Goal: Information Seeking & Learning: Learn about a topic

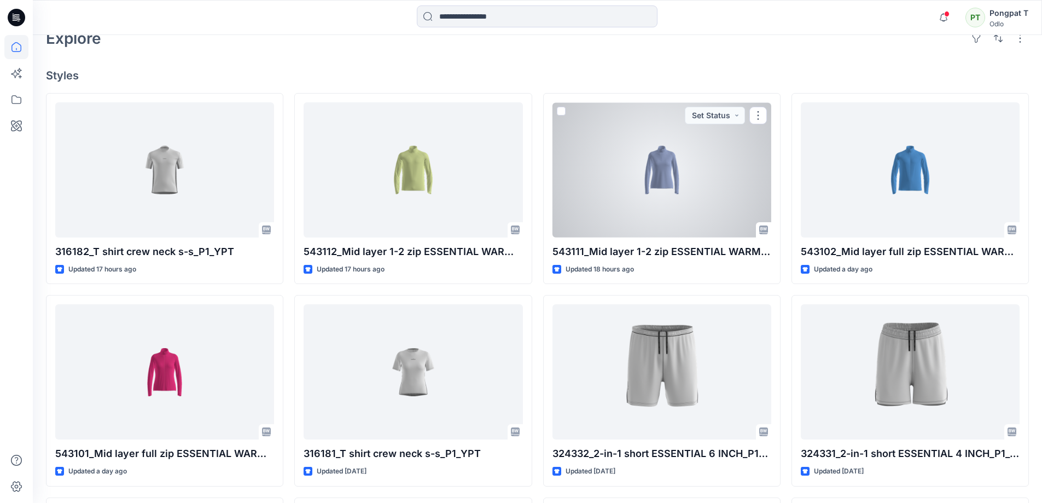
scroll to position [383, 0]
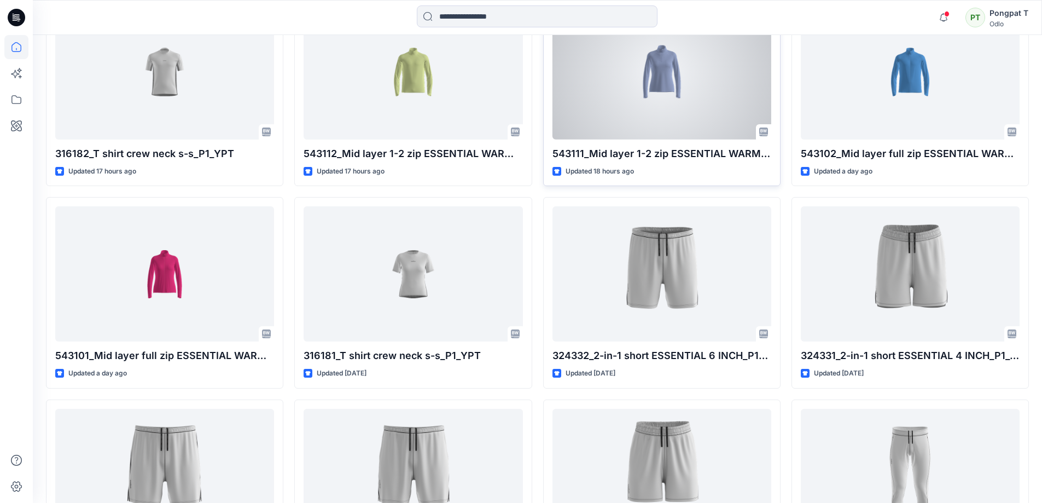
click at [693, 60] on div at bounding box center [662, 71] width 219 height 135
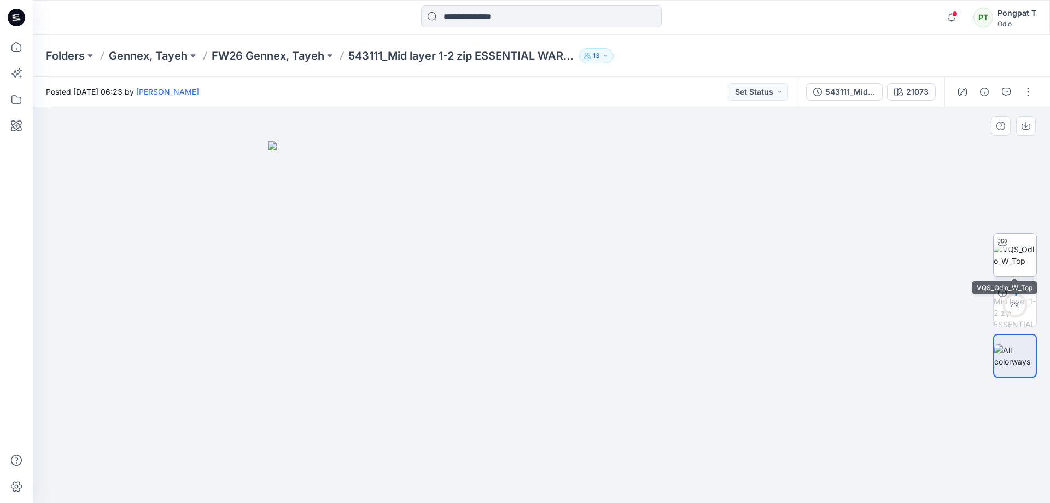
click at [1019, 258] on img at bounding box center [1015, 254] width 43 height 23
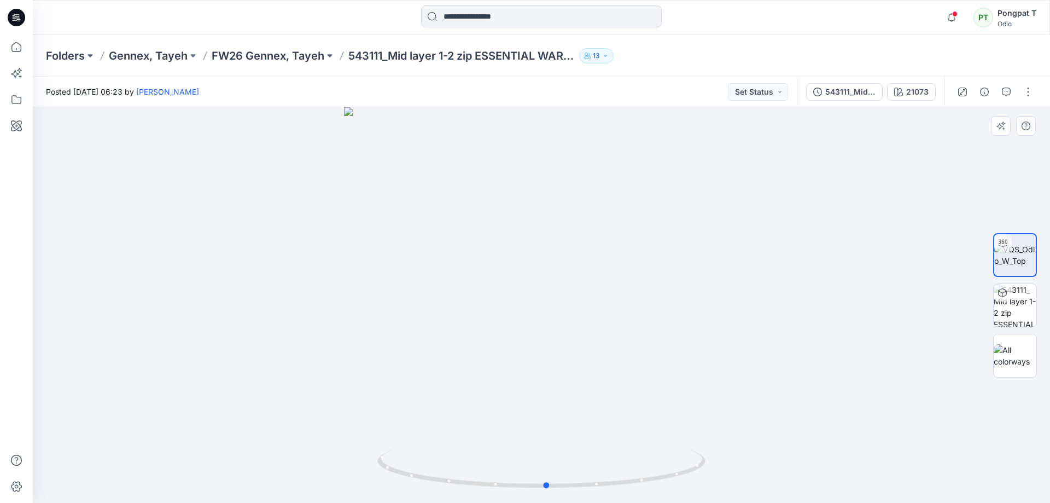
drag, startPoint x: 640, startPoint y: 480, endPoint x: 300, endPoint y: 476, distance: 339.7
click at [313, 476] on div at bounding box center [542, 305] width 1018 height 396
drag, startPoint x: 624, startPoint y: 486, endPoint x: 893, endPoint y: 467, distance: 269.8
click at [893, 467] on div at bounding box center [542, 305] width 1018 height 396
drag, startPoint x: 489, startPoint y: 486, endPoint x: 832, endPoint y: 469, distance: 343.4
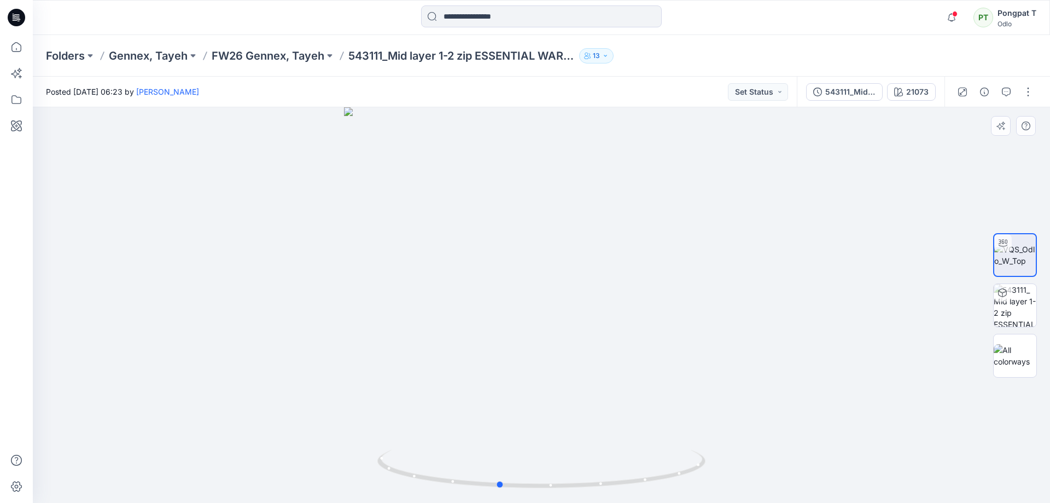
click at [832, 469] on div at bounding box center [542, 305] width 1018 height 396
drag, startPoint x: 528, startPoint y: 487, endPoint x: 574, endPoint y: 460, distance: 53.5
click at [574, 460] on icon at bounding box center [542, 470] width 331 height 41
drag, startPoint x: 578, startPoint y: 274, endPoint x: 581, endPoint y: 427, distance: 153.2
click at [580, 427] on img at bounding box center [541, 230] width 697 height 546
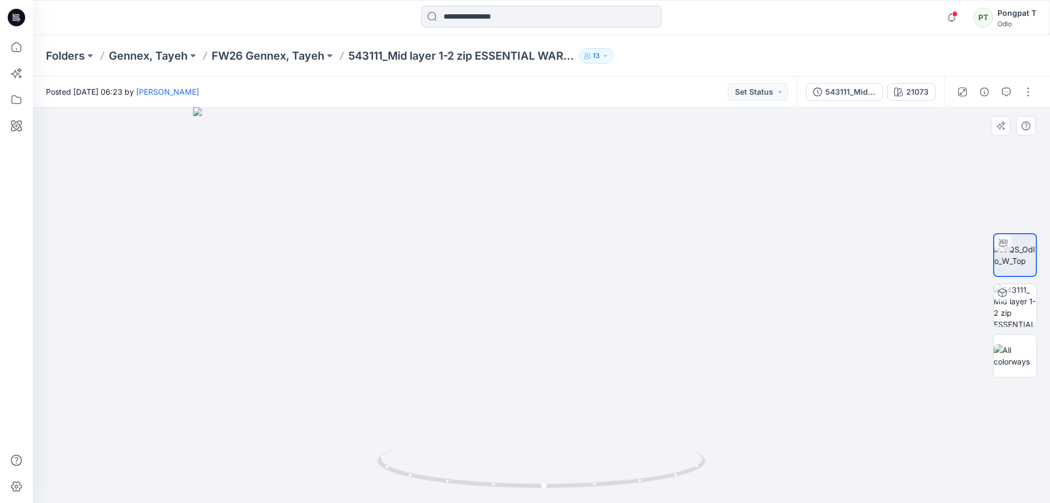
drag, startPoint x: 572, startPoint y: 281, endPoint x: 538, endPoint y: 420, distance: 143.0
click at [403, 423] on img at bounding box center [541, 305] width 697 height 396
drag, startPoint x: 580, startPoint y: 424, endPoint x: 518, endPoint y: 160, distance: 271.0
click at [521, 167] on img at bounding box center [541, 246] width 847 height 514
drag, startPoint x: 489, startPoint y: 208, endPoint x: 409, endPoint y: 97, distance: 136.8
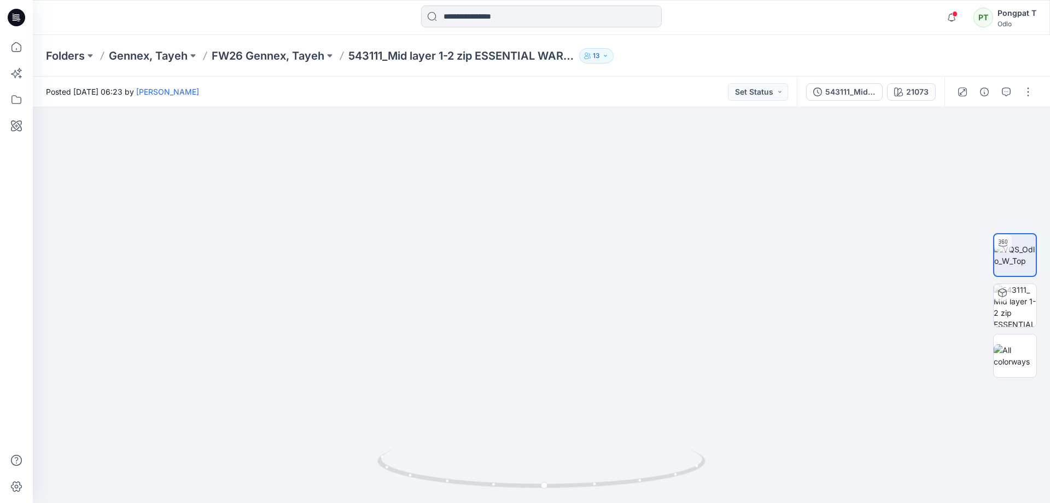
click at [409, 97] on div "Posted [DATE] 06:23 by [PERSON_NAME] Set Status 543111_Mid layer 1-2 zip ESSENT…" at bounding box center [542, 290] width 1018 height 426
drag, startPoint x: 585, startPoint y: 234, endPoint x: 553, endPoint y: 288, distance: 62.6
click at [568, 429] on img at bounding box center [541, 79] width 847 height 847
drag, startPoint x: 548, startPoint y: 201, endPoint x: 531, endPoint y: 478, distance: 277.3
click at [531, 478] on div at bounding box center [542, 305] width 1018 height 396
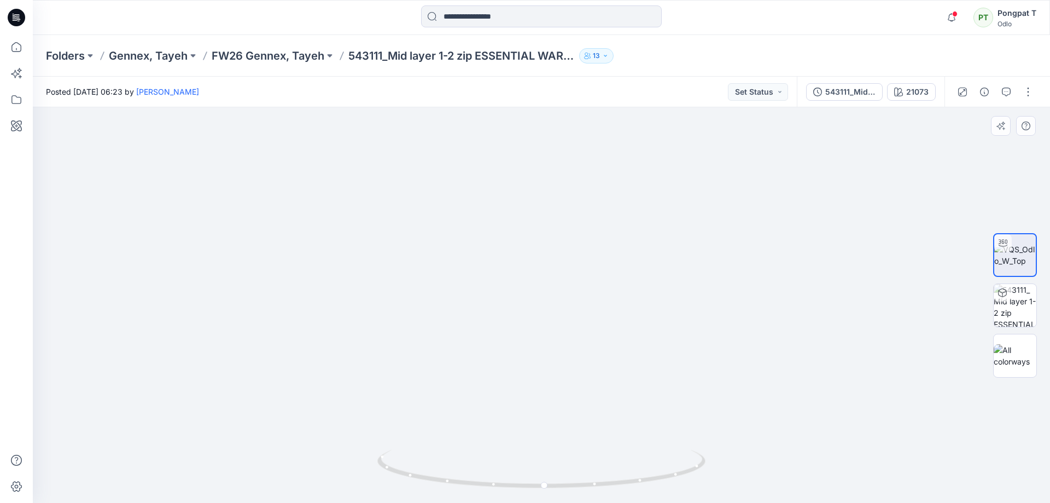
drag, startPoint x: 578, startPoint y: 390, endPoint x: 550, endPoint y: 187, distance: 204.3
click at [550, 213] on img at bounding box center [523, 252] width 2241 height 499
drag, startPoint x: 572, startPoint y: 340, endPoint x: 591, endPoint y: 181, distance: 159.8
click at [591, 181] on img at bounding box center [525, 111] width 2241 height 784
drag, startPoint x: 616, startPoint y: 134, endPoint x: 622, endPoint y: 429, distance: 294.9
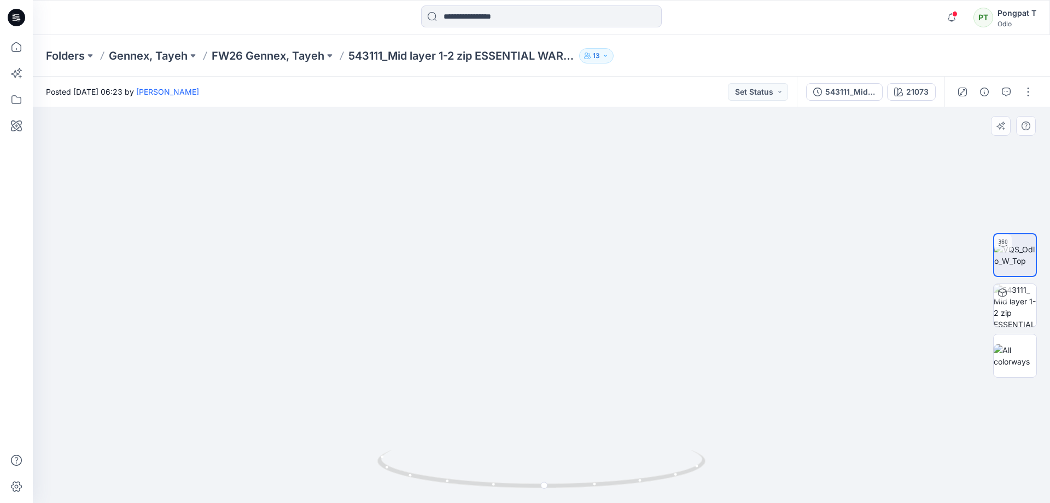
click at [622, 431] on img at bounding box center [541, 115] width 2203 height 776
drag, startPoint x: 675, startPoint y: 286, endPoint x: 673, endPoint y: 301, distance: 14.8
click at [673, 301] on img at bounding box center [546, 305] width 2203 height 396
drag, startPoint x: 633, startPoint y: 480, endPoint x: 341, endPoint y: 462, distance: 292.1
click at [341, 462] on div at bounding box center [542, 305] width 1018 height 396
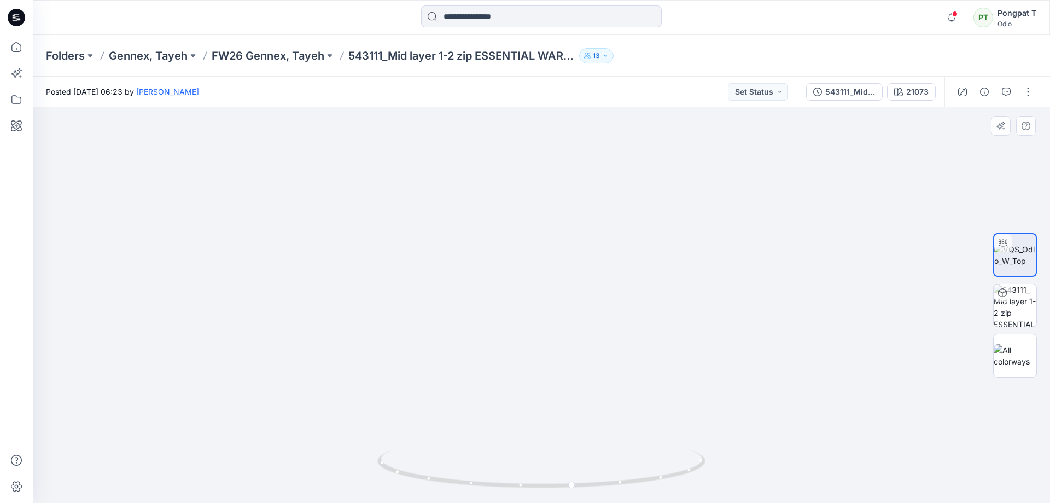
drag, startPoint x: 577, startPoint y: 381, endPoint x: 565, endPoint y: 167, distance: 213.7
click at [565, 171] on img at bounding box center [541, 305] width 2241 height 396
drag, startPoint x: 578, startPoint y: 304, endPoint x: 579, endPoint y: 185, distance: 118.7
click at [579, 187] on img at bounding box center [530, 200] width 2241 height 605
drag, startPoint x: 587, startPoint y: 301, endPoint x: 579, endPoint y: 238, distance: 63.4
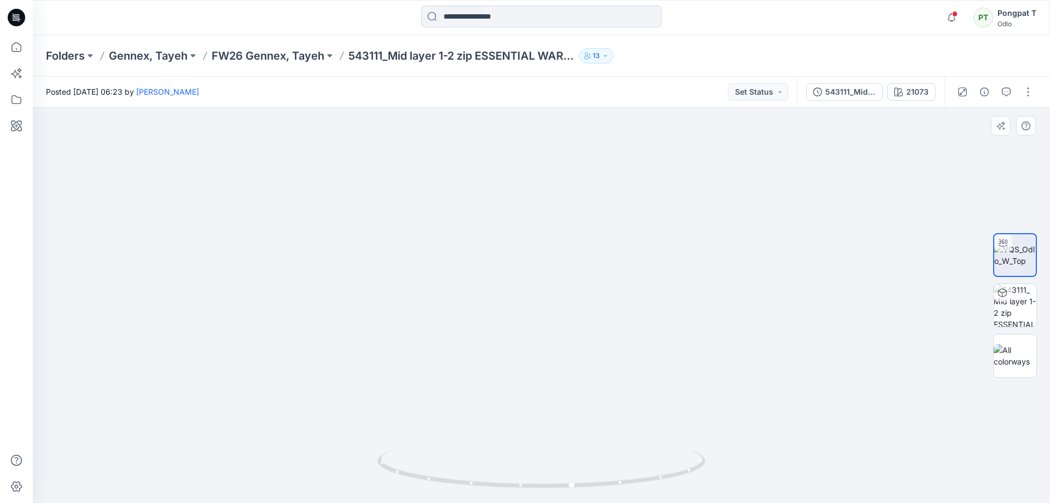
click at [579, 238] on img at bounding box center [522, 110] width 2241 height 786
drag, startPoint x: 635, startPoint y: 205, endPoint x: 638, endPoint y: 147, distance: 57.5
click at [638, 148] on img at bounding box center [525, 30] width 2241 height 945
drag, startPoint x: 617, startPoint y: 165, endPoint x: 611, endPoint y: 384, distance: 219.5
click at [611, 384] on img at bounding box center [541, 23] width 2241 height 958
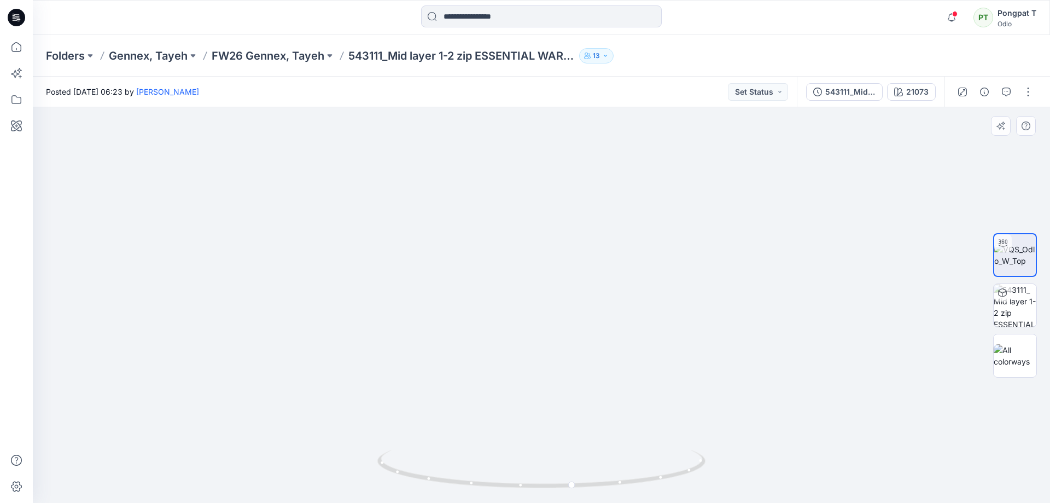
drag, startPoint x: 613, startPoint y: 196, endPoint x: 623, endPoint y: 320, distance: 124.6
click at [623, 320] on img at bounding box center [545, 195] width 2241 height 615
drag, startPoint x: 607, startPoint y: 245, endPoint x: 607, endPoint y: 294, distance: 49.2
click at [607, 294] on img at bounding box center [544, 253] width 2241 height 497
drag, startPoint x: 626, startPoint y: 199, endPoint x: 621, endPoint y: 269, distance: 69.6
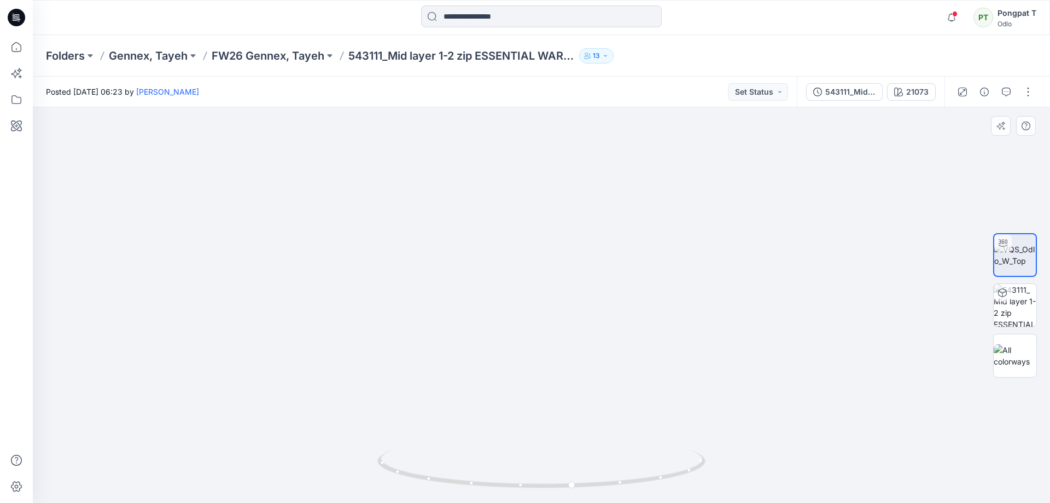
click at [621, 269] on img at bounding box center [540, 284] width 2241 height 437
drag, startPoint x: 670, startPoint y: 256, endPoint x: 671, endPoint y: 277, distance: 21.4
click at [671, 277] on img at bounding box center [549, 305] width 2241 height 396
click at [1023, 303] on img at bounding box center [1015, 305] width 43 height 43
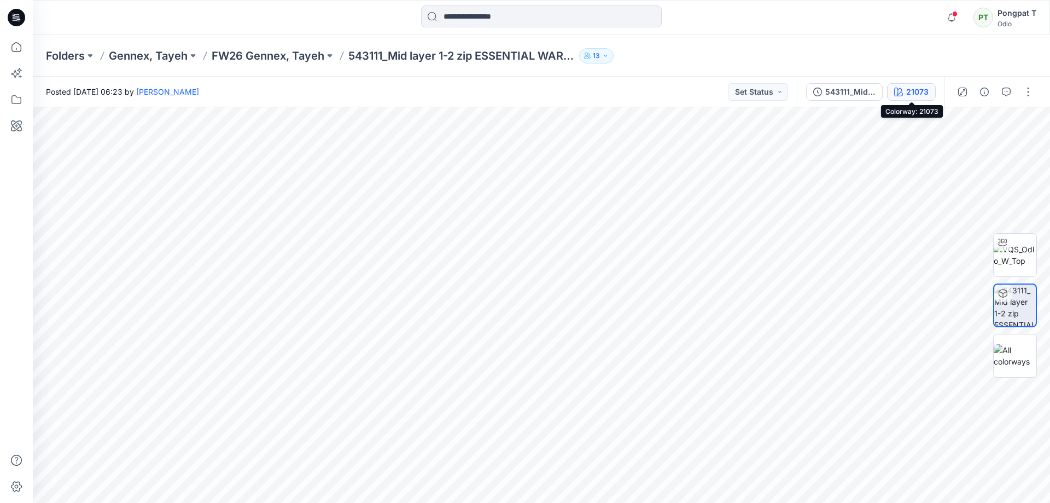
click at [912, 87] on div "21073" at bounding box center [917, 92] width 22 height 12
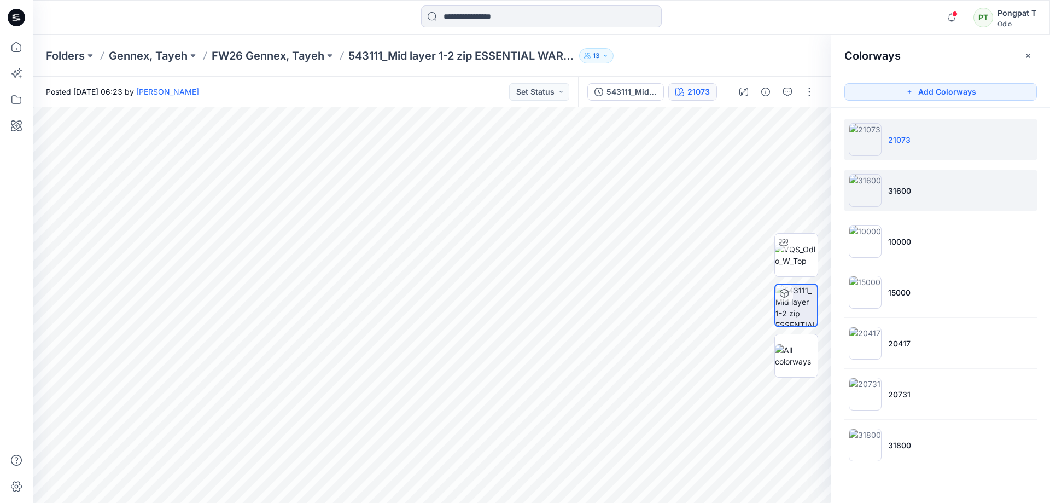
click at [867, 194] on img at bounding box center [865, 190] width 33 height 33
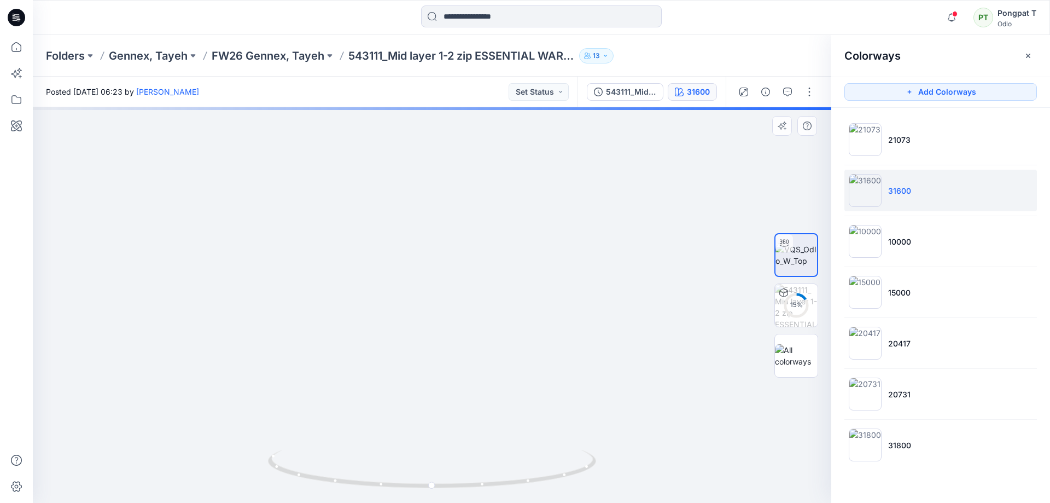
drag, startPoint x: 457, startPoint y: 181, endPoint x: 501, endPoint y: 271, distance: 100.8
click at [489, 502] on html "Notifications YL Yen Le Thi commented on P1_REV-2_YPT View Style 16 hours ago […" at bounding box center [525, 251] width 1050 height 503
drag, startPoint x: 505, startPoint y: 422, endPoint x: 489, endPoint y: 354, distance: 69.8
click at [510, 489] on div at bounding box center [432, 305] width 799 height 396
click at [486, 439] on img at bounding box center [482, 207] width 1902 height 590
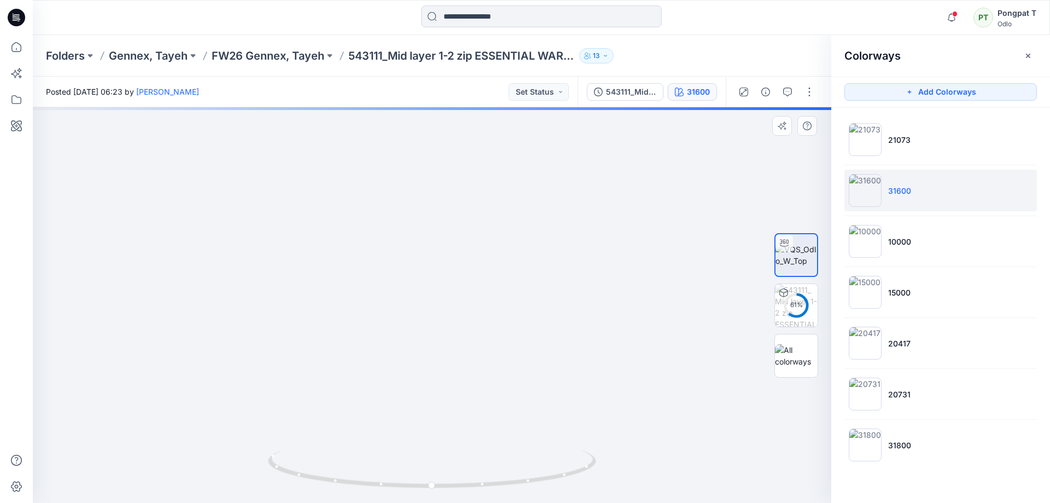
drag, startPoint x: 505, startPoint y: 406, endPoint x: 509, endPoint y: 266, distance: 139.5
click at [509, 266] on img at bounding box center [453, 230] width 1149 height 546
drag, startPoint x: 516, startPoint y: 342, endPoint x: 488, endPoint y: 241, distance: 105.0
click at [488, 241] on img at bounding box center [424, 177] width 1149 height 652
drag, startPoint x: 488, startPoint y: 241, endPoint x: 426, endPoint y: 517, distance: 283.1
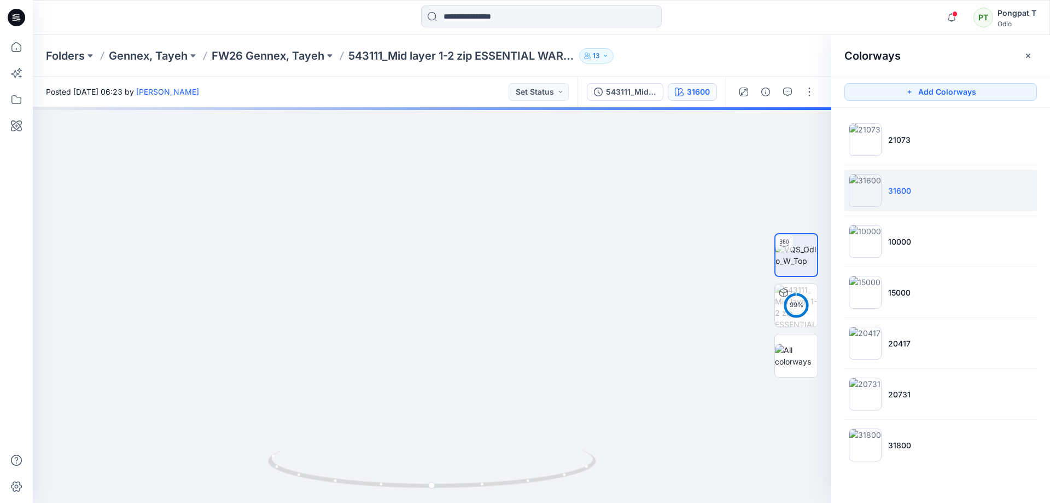
click at [426, 502] on html "Notifications YL Yen Le Thi commented on P1_REV-2_YPT View Style 16 hours ago […" at bounding box center [525, 251] width 1050 height 503
drag, startPoint x: 499, startPoint y: 485, endPoint x: 340, endPoint y: 462, distance: 160.3
click at [340, 462] on icon at bounding box center [433, 470] width 331 height 41
drag, startPoint x: 425, startPoint y: 217, endPoint x: 423, endPoint y: 415, distance: 198.0
click at [423, 414] on img at bounding box center [432, 305] width 546 height 396
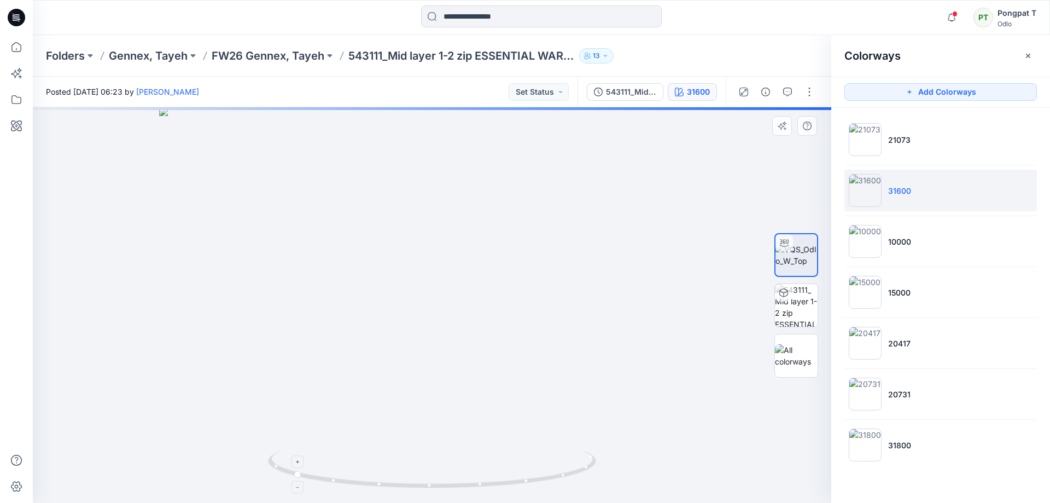
drag, startPoint x: 474, startPoint y: 259, endPoint x: 492, endPoint y: 461, distance: 202.7
click at [492, 461] on div at bounding box center [432, 305] width 799 height 396
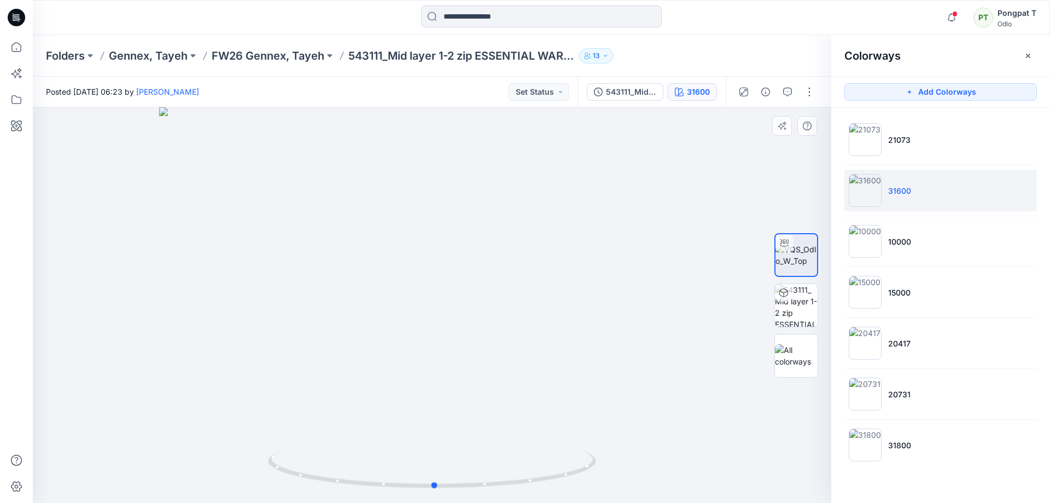
drag, startPoint x: 451, startPoint y: 488, endPoint x: 264, endPoint y: 468, distance: 187.6
click at [264, 468] on div at bounding box center [432, 305] width 799 height 396
drag, startPoint x: 546, startPoint y: 478, endPoint x: 881, endPoint y: 433, distance: 337.9
click at [881, 433] on div "31600 All Materials By Piece Select All artwork LPR-16058_New_Odlo_logo_HT_48x1…" at bounding box center [542, 305] width 1018 height 396
drag, startPoint x: 567, startPoint y: 373, endPoint x: 560, endPoint y: 309, distance: 64.4
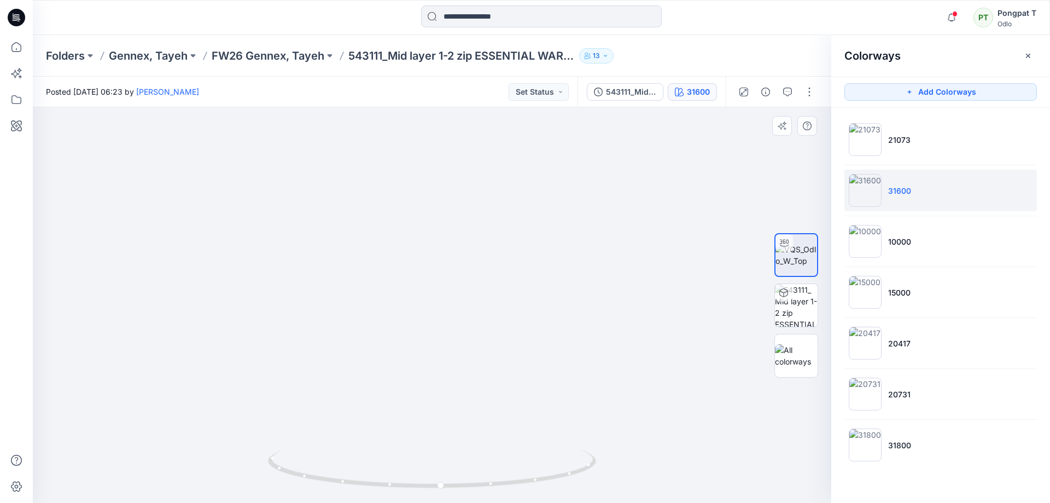
click at [560, 309] on img at bounding box center [424, 273] width 1751 height 460
click at [900, 341] on p "20417" at bounding box center [899, 343] width 22 height 11
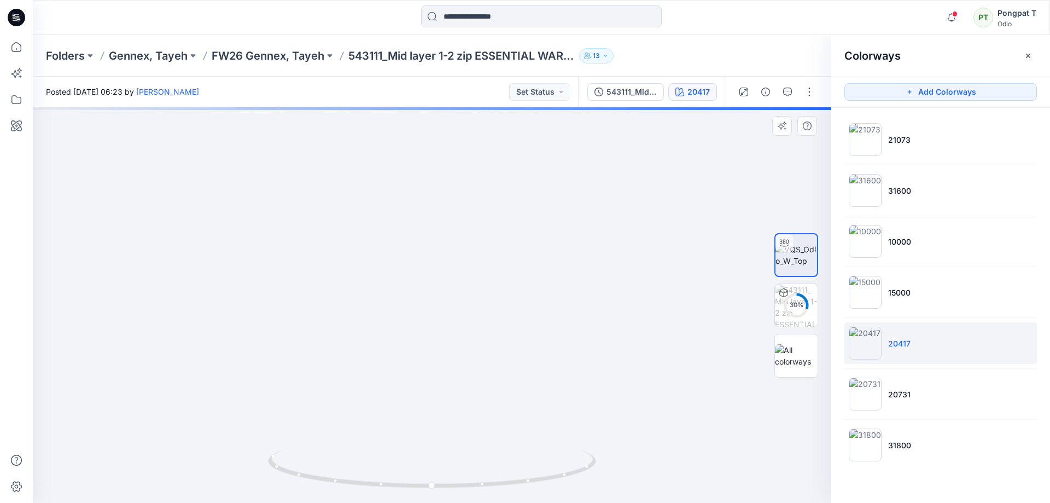
drag, startPoint x: 466, startPoint y: 208, endPoint x: 421, endPoint y: 502, distance: 297.7
click at [421, 502] on div at bounding box center [432, 305] width 799 height 396
drag, startPoint x: 457, startPoint y: 389, endPoint x: 459, endPoint y: 397, distance: 8.4
click at [459, 397] on img at bounding box center [420, 305] width 847 height 396
drag, startPoint x: 467, startPoint y: 379, endPoint x: 472, endPoint y: 382, distance: 6.4
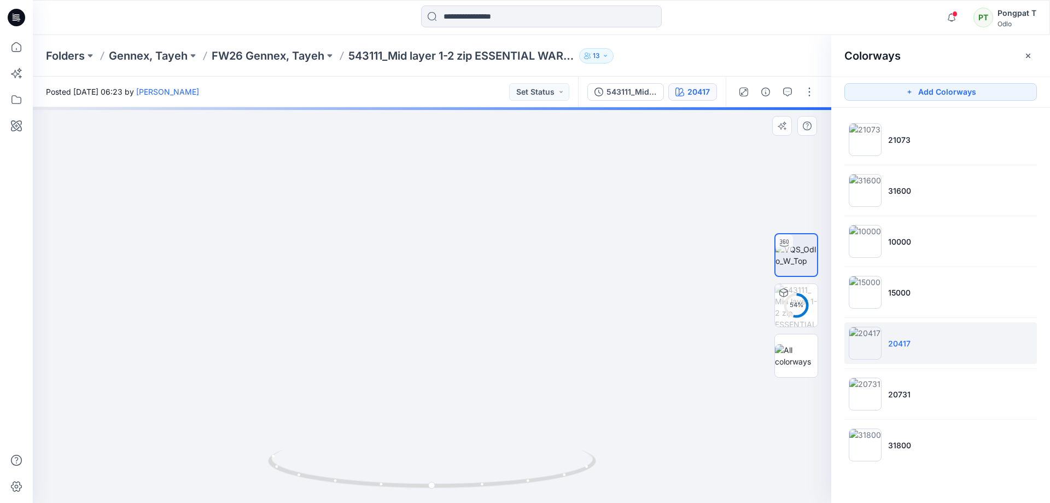
click at [472, 382] on img at bounding box center [425, 305] width 847 height 396
click at [473, 382] on img at bounding box center [426, 305] width 847 height 396
drag, startPoint x: 508, startPoint y: 486, endPoint x: 457, endPoint y: 483, distance: 50.4
click at [457, 483] on icon at bounding box center [433, 470] width 331 height 41
drag, startPoint x: 433, startPoint y: 489, endPoint x: 493, endPoint y: 486, distance: 60.8
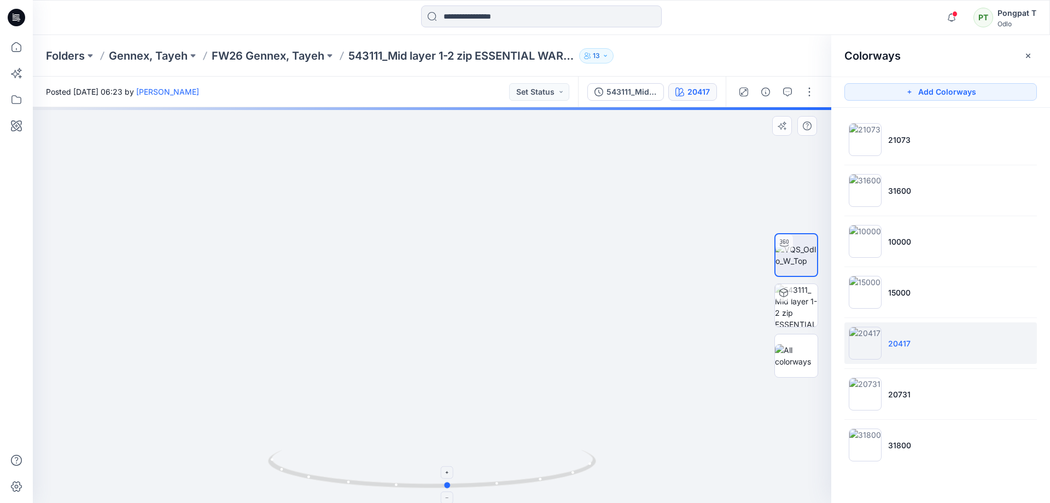
click at [493, 486] on icon at bounding box center [433, 470] width 331 height 41
drag, startPoint x: 340, startPoint y: 319, endPoint x: 444, endPoint y: 174, distance: 178.5
click at [443, 175] on img at bounding box center [297, 296] width 2053 height 412
drag, startPoint x: 446, startPoint y: 284, endPoint x: 476, endPoint y: 273, distance: 31.7
click at [467, 212] on img at bounding box center [417, 187] width 2053 height 632
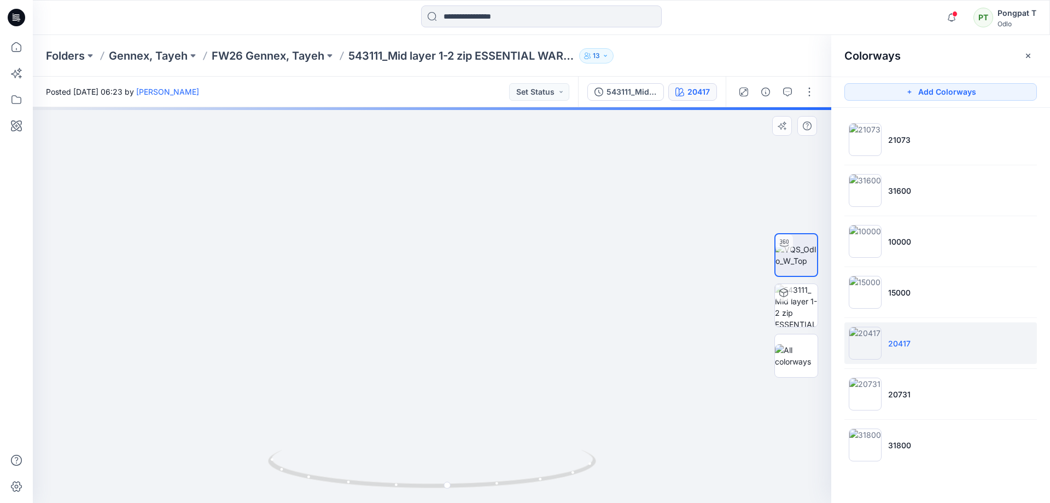
drag, startPoint x: 480, startPoint y: 356, endPoint x: 429, endPoint y: 402, distance: 69.3
click at [429, 402] on img at bounding box center [397, 156] width 2053 height 691
drag, startPoint x: 548, startPoint y: 257, endPoint x: 532, endPoint y: 308, distance: 53.3
click at [532, 308] on img at bounding box center [356, 233] width 2053 height 538
drag, startPoint x: 663, startPoint y: 350, endPoint x: 614, endPoint y: 264, distance: 99.0
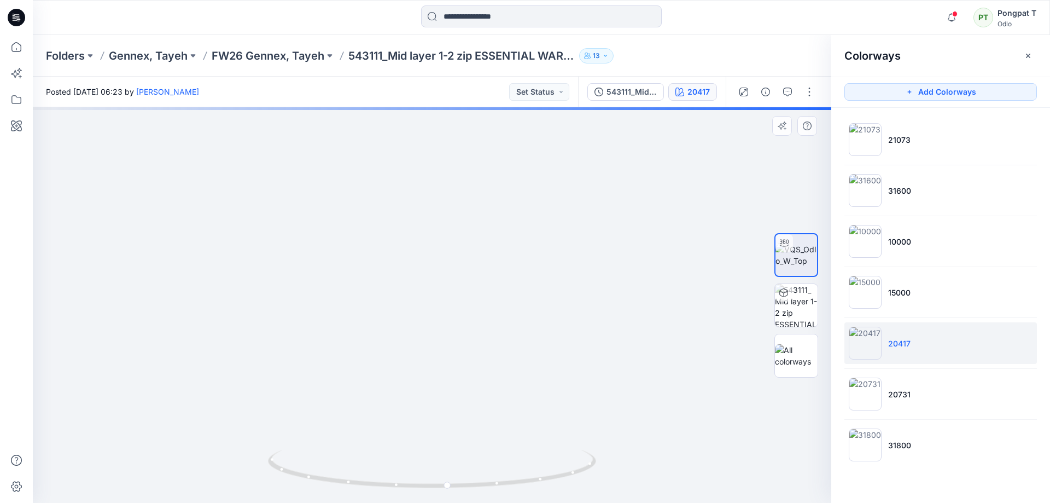
click at [614, 264] on img at bounding box center [310, 192] width 2053 height 621
drag, startPoint x: 647, startPoint y: 382, endPoint x: 608, endPoint y: 259, distance: 128.9
click at [608, 259] on img at bounding box center [274, 140] width 2053 height 724
drag, startPoint x: 612, startPoint y: 363, endPoint x: 600, endPoint y: 223, distance: 141.1
click at [600, 223] on img at bounding box center [256, 79] width 2053 height 847
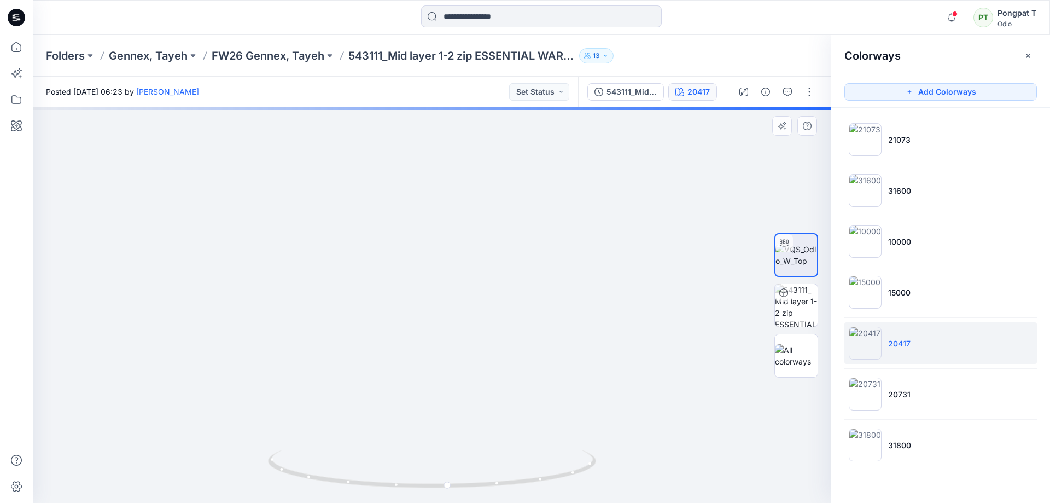
drag, startPoint x: 609, startPoint y: 337, endPoint x: 632, endPoint y: 164, distance: 174.9
click at [624, 172] on img at bounding box center [256, 55] width 2053 height 893
drag, startPoint x: 614, startPoint y: 327, endPoint x: 628, endPoint y: 209, distance: 119.0
drag, startPoint x: 591, startPoint y: 311, endPoint x: 269, endPoint y: 471, distance: 359.9
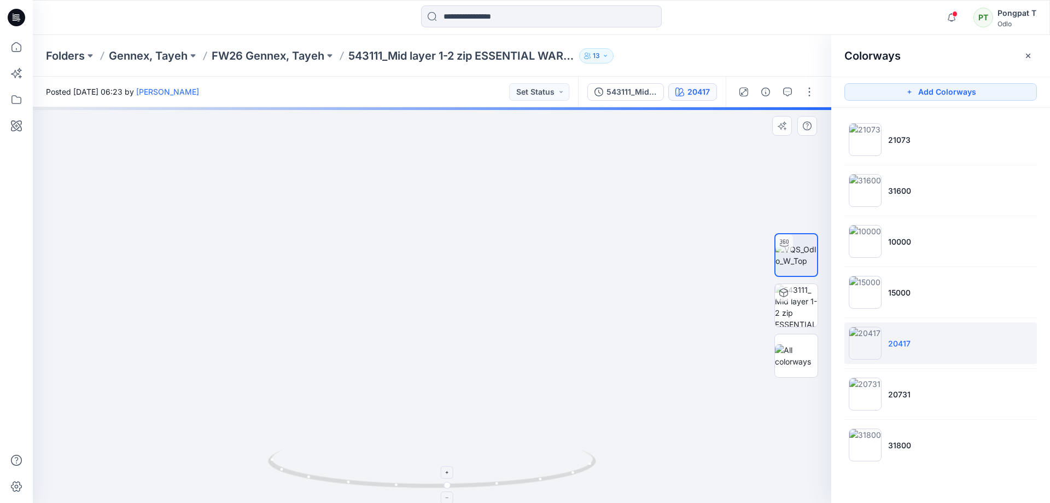
click at [269, 472] on div at bounding box center [432, 305] width 799 height 396
drag, startPoint x: 525, startPoint y: 486, endPoint x: 453, endPoint y: 271, distance: 227.1
click at [398, 493] on div at bounding box center [432, 305] width 799 height 396
drag, startPoint x: 482, startPoint y: 193, endPoint x: 490, endPoint y: 429, distance: 237.0
click at [490, 429] on img at bounding box center [431, 26] width 1751 height 953
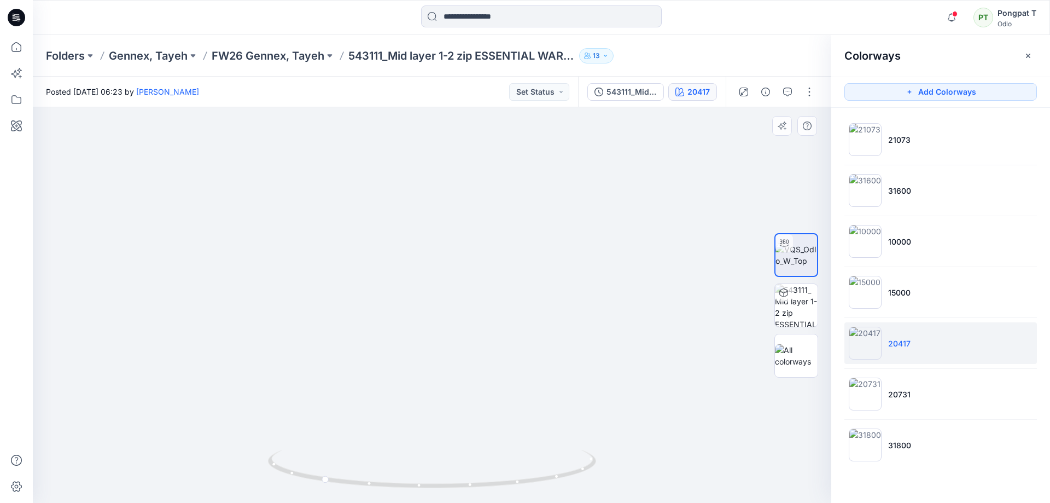
drag, startPoint x: 479, startPoint y: 170, endPoint x: 464, endPoint y: 353, distance: 183.8
click at [475, 418] on img at bounding box center [436, 266] width 1751 height 474
drag, startPoint x: 446, startPoint y: 249, endPoint x: 452, endPoint y: 381, distance: 132.0
click at [452, 381] on img at bounding box center [442, 305] width 1751 height 396
drag, startPoint x: 559, startPoint y: 476, endPoint x: 538, endPoint y: 481, distance: 21.5
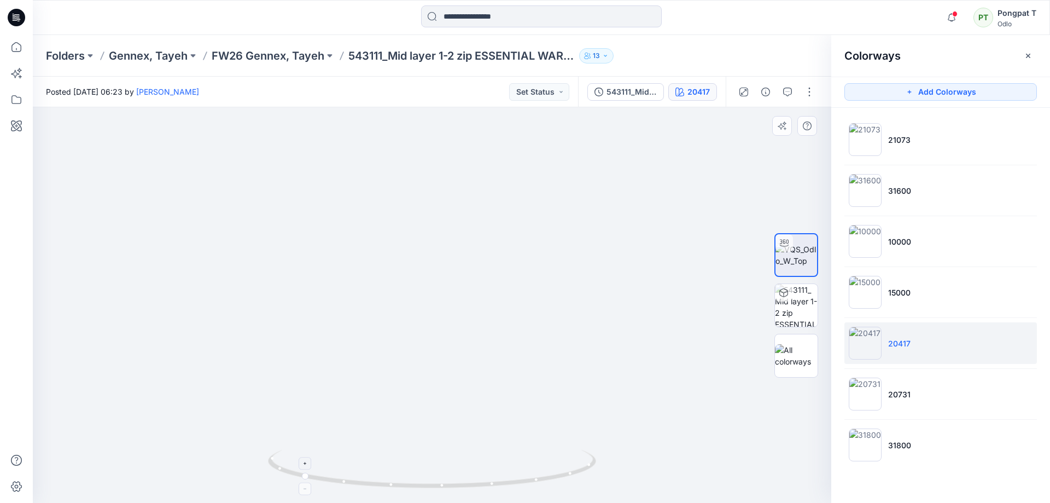
drag, startPoint x: 470, startPoint y: 253, endPoint x: 459, endPoint y: 490, distance: 237.7
click at [459, 490] on div at bounding box center [432, 305] width 799 height 396
drag, startPoint x: 486, startPoint y: 310, endPoint x: 533, endPoint y: 491, distance: 187.1
click at [518, 502] on html "Notifications YL Yen Le Thi commented on P1_REV-2_YPT View Style 16 hours ago […" at bounding box center [525, 251] width 1050 height 503
drag, startPoint x: 473, startPoint y: 484, endPoint x: 606, endPoint y: 468, distance: 134.4
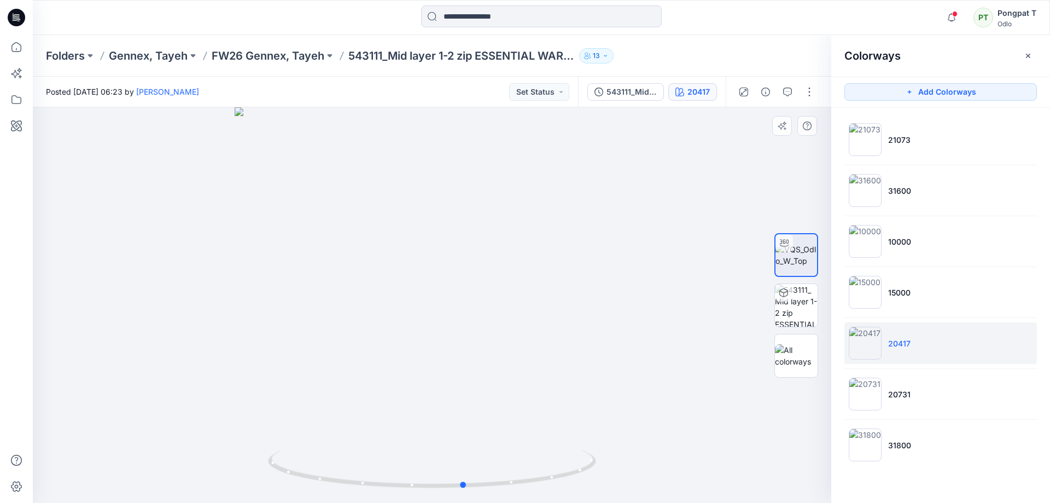
click at [606, 468] on div at bounding box center [432, 305] width 799 height 396
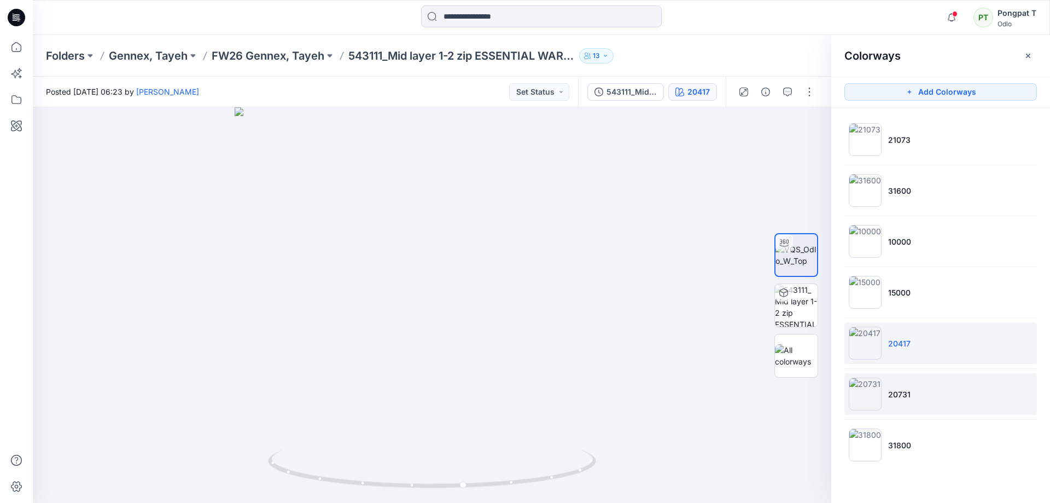
click at [927, 390] on li "20731" at bounding box center [941, 394] width 193 height 42
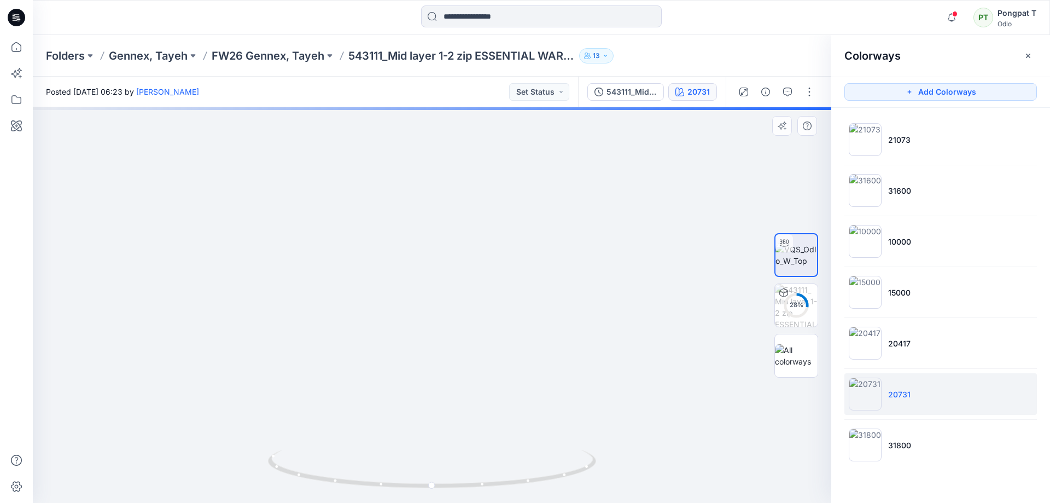
drag, startPoint x: 515, startPoint y: 211, endPoint x: 530, endPoint y: 330, distance: 120.2
click at [525, 502] on div at bounding box center [432, 305] width 799 height 396
drag, startPoint x: 540, startPoint y: 249, endPoint x: 531, endPoint y: 407, distance: 157.9
click at [531, 407] on img at bounding box center [436, 305] width 998 height 396
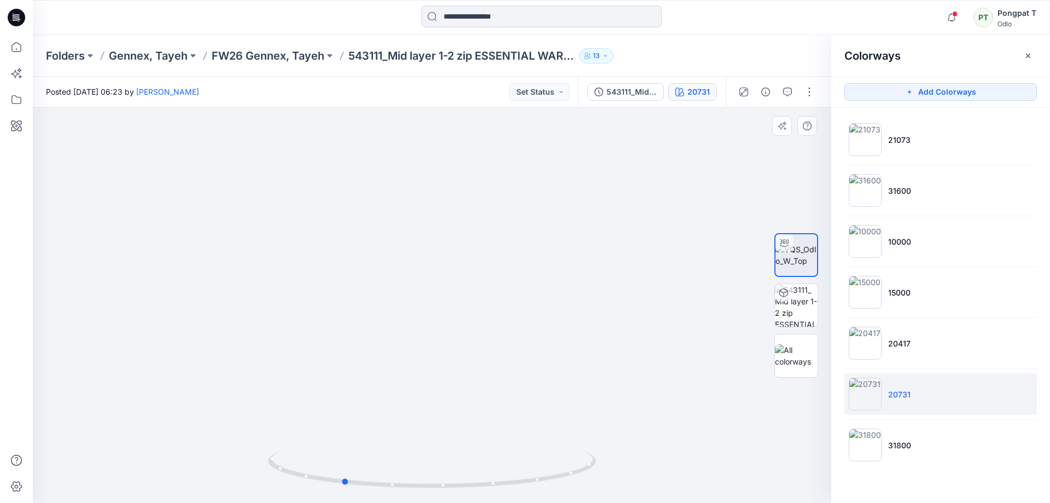
drag, startPoint x: 524, startPoint y: 482, endPoint x: 86, endPoint y: 450, distance: 439.3
click at [86, 450] on div at bounding box center [432, 305] width 799 height 396
drag, startPoint x: 469, startPoint y: 486, endPoint x: 274, endPoint y: 478, distance: 195.4
click at [274, 478] on icon at bounding box center [433, 470] width 331 height 41
drag, startPoint x: 502, startPoint y: 487, endPoint x: 439, endPoint y: 487, distance: 62.9
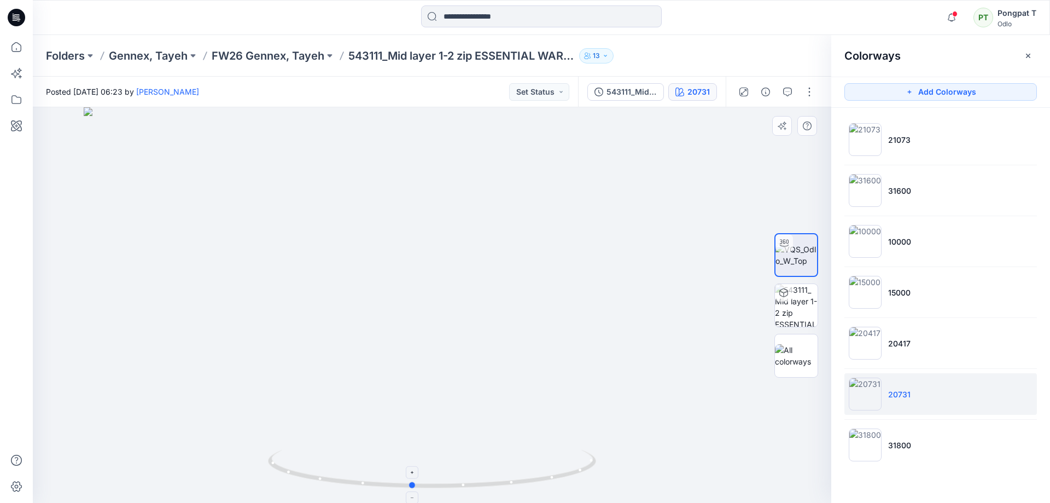
click at [439, 487] on icon at bounding box center [433, 470] width 331 height 41
drag, startPoint x: 498, startPoint y: 372, endPoint x: 498, endPoint y: 113, distance: 258.8
click at [498, 114] on img at bounding box center [432, 305] width 2241 height 396
drag, startPoint x: 496, startPoint y: 165, endPoint x: 497, endPoint y: 155, distance: 9.9
click at [497, 155] on img at bounding box center [408, 87] width 2241 height 829
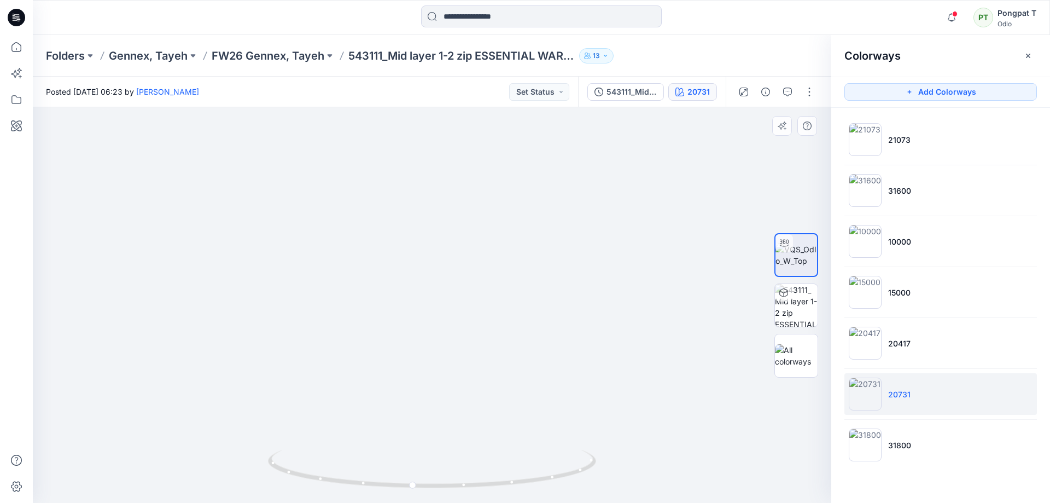
drag, startPoint x: 489, startPoint y: 225, endPoint x: 510, endPoint y: 393, distance: 169.3
click at [510, 393] on img at bounding box center [427, 151] width 2241 height 701
drag, startPoint x: 490, startPoint y: 222, endPoint x: 483, endPoint y: 344, distance: 122.8
click at [483, 344] on img at bounding box center [424, 236] width 2241 height 532
click at [276, 56] on p "FW26 Gennex, Tayeh" at bounding box center [268, 55] width 113 height 15
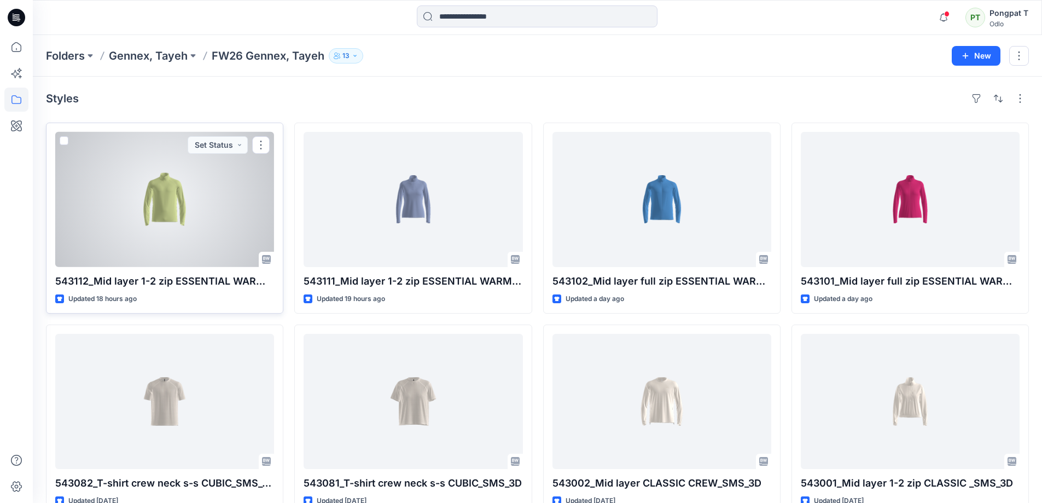
click at [164, 207] on div at bounding box center [164, 199] width 219 height 135
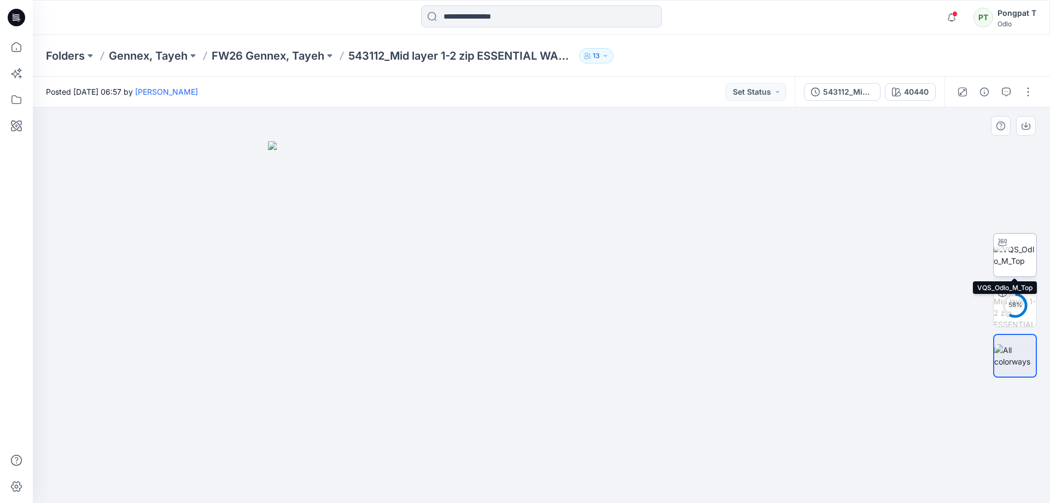
click at [1021, 258] on img at bounding box center [1015, 254] width 43 height 23
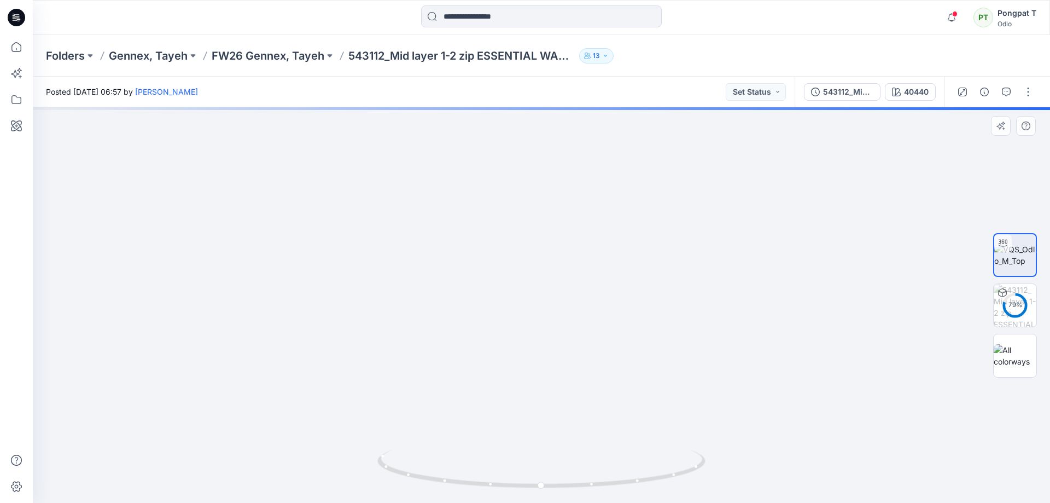
drag, startPoint x: 608, startPoint y: 149, endPoint x: 604, endPoint y: 383, distance: 234.2
drag, startPoint x: 612, startPoint y: 313, endPoint x: 598, endPoint y: 451, distance: 138.5
click at [598, 452] on div at bounding box center [542, 305] width 1018 height 396
drag, startPoint x: 603, startPoint y: 206, endPoint x: 585, endPoint y: 440, distance: 234.9
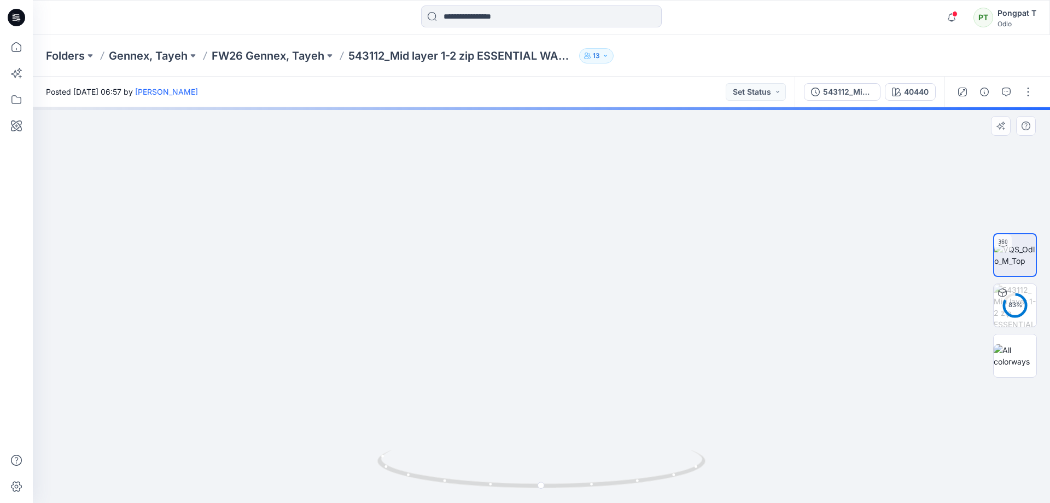
click at [584, 469] on div at bounding box center [542, 305] width 1018 height 396
drag, startPoint x: 586, startPoint y: 366, endPoint x: 590, endPoint y: 473, distance: 107.3
click at [590, 479] on div at bounding box center [542, 305] width 1018 height 396
click at [165, 234] on img at bounding box center [523, 305] width 1601 height 396
drag, startPoint x: 640, startPoint y: 477, endPoint x: 648, endPoint y: 491, distance: 15.7
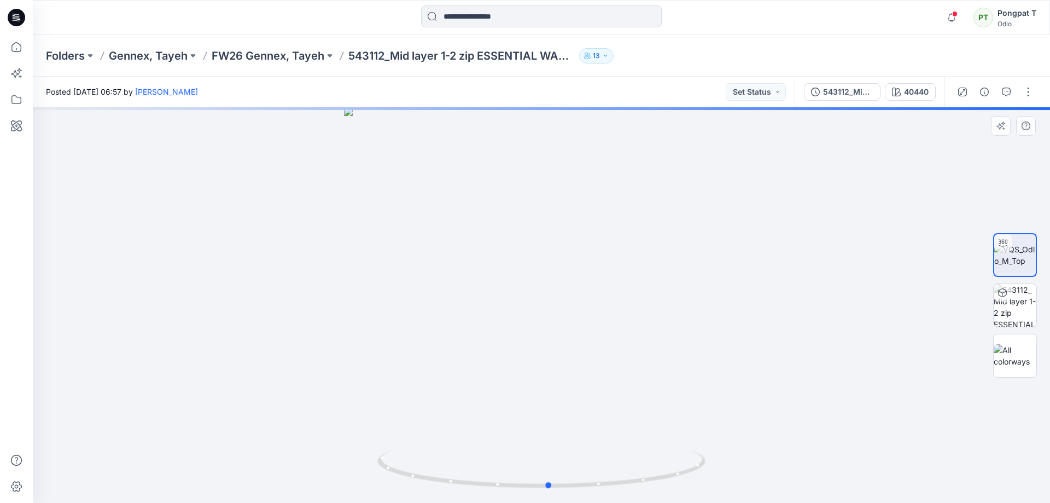
click at [648, 491] on div at bounding box center [542, 305] width 1018 height 396
drag, startPoint x: 653, startPoint y: 484, endPoint x: 565, endPoint y: 501, distance: 89.1
click at [565, 501] on div at bounding box center [541, 475] width 328 height 55
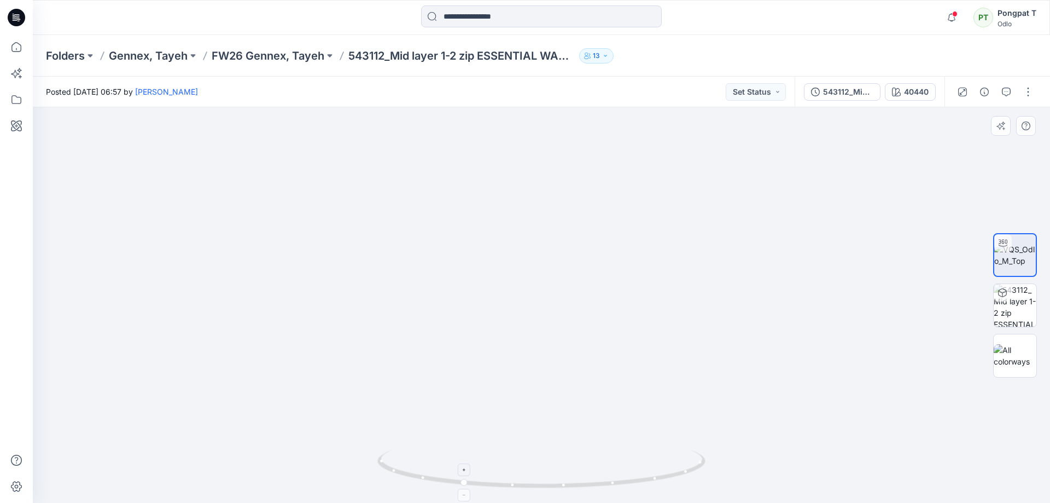
drag, startPoint x: 719, startPoint y: 454, endPoint x: 675, endPoint y: 474, distance: 48.5
click at [675, 474] on div at bounding box center [542, 305] width 1018 height 396
drag, startPoint x: 658, startPoint y: 480, endPoint x: 411, endPoint y: 478, distance: 246.7
click at [411, 478] on icon at bounding box center [542, 470] width 331 height 41
drag, startPoint x: 599, startPoint y: 485, endPoint x: 777, endPoint y: 475, distance: 178.6
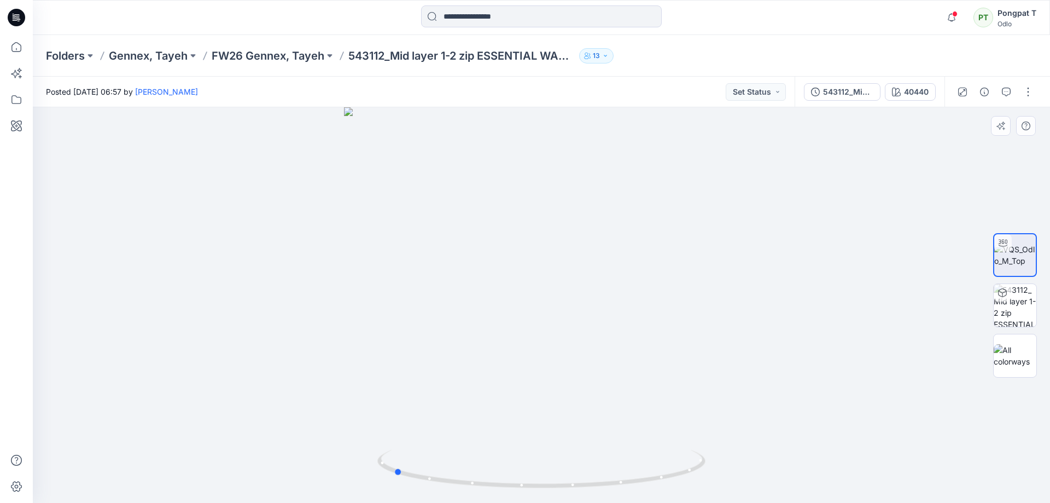
click at [777, 475] on div at bounding box center [542, 305] width 1018 height 396
click at [344, 272] on div at bounding box center [542, 305] width 1018 height 396
click at [1027, 312] on img at bounding box center [1015, 305] width 43 height 43
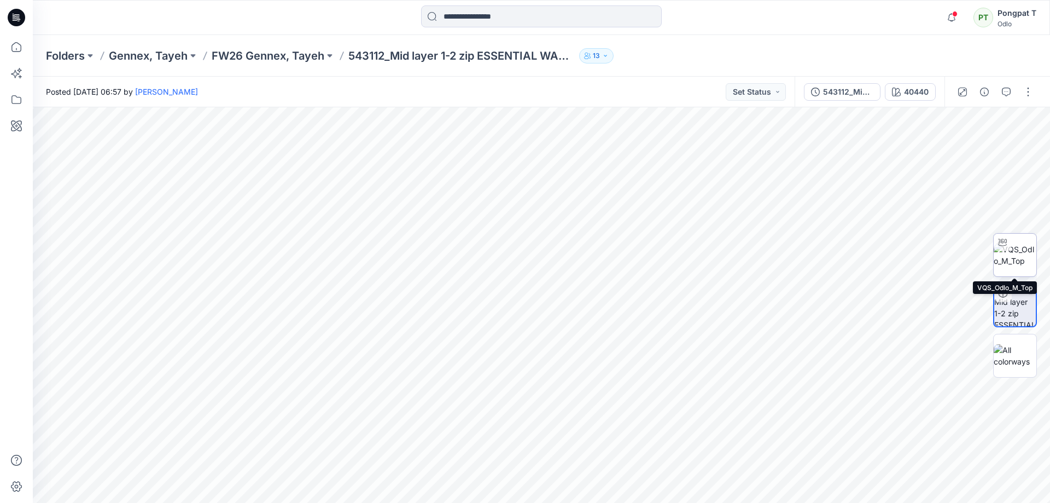
click at [1023, 248] on img at bounding box center [1015, 254] width 43 height 23
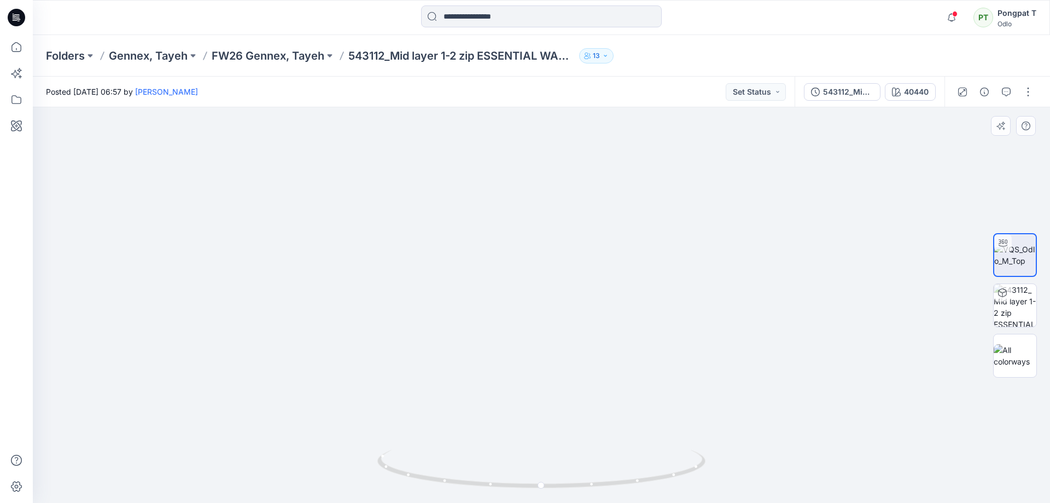
drag, startPoint x: 584, startPoint y: 171, endPoint x: 573, endPoint y: 423, distance: 251.9
click at [573, 423] on img at bounding box center [541, 119] width 1149 height 766
click at [518, 474] on div at bounding box center [542, 305] width 1018 height 396
drag, startPoint x: 645, startPoint y: 411, endPoint x: 559, endPoint y: 262, distance: 172.3
click at [559, 262] on img at bounding box center [476, 230] width 1149 height 545
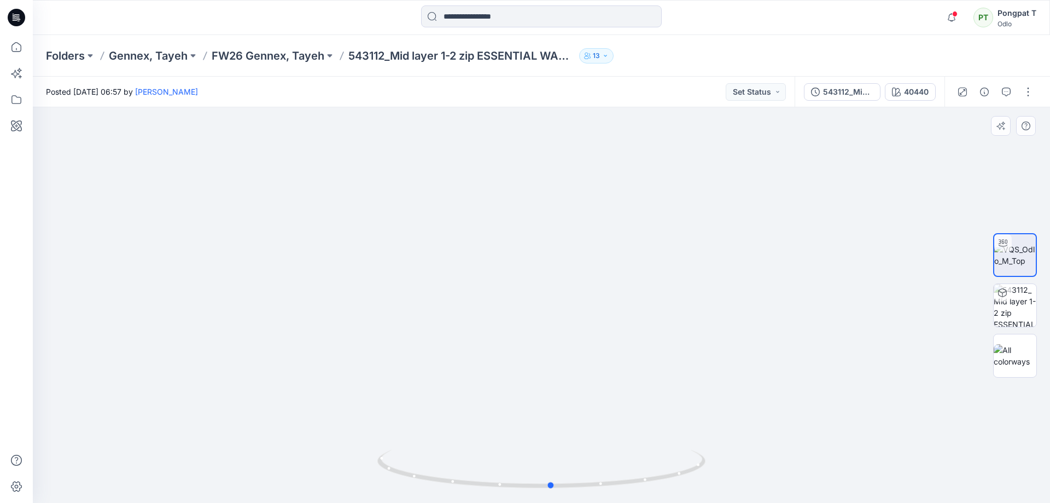
drag, startPoint x: 638, startPoint y: 483, endPoint x: 431, endPoint y: 491, distance: 207.5
click at [431, 491] on div at bounding box center [541, 475] width 328 height 55
click at [914, 96] on div "40440" at bounding box center [916, 92] width 25 height 12
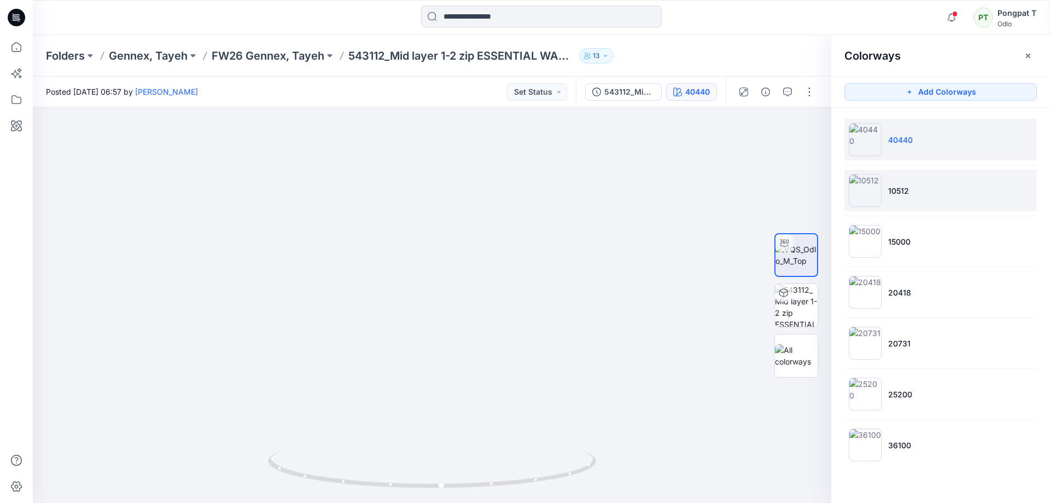
click at [877, 192] on img at bounding box center [865, 190] width 33 height 33
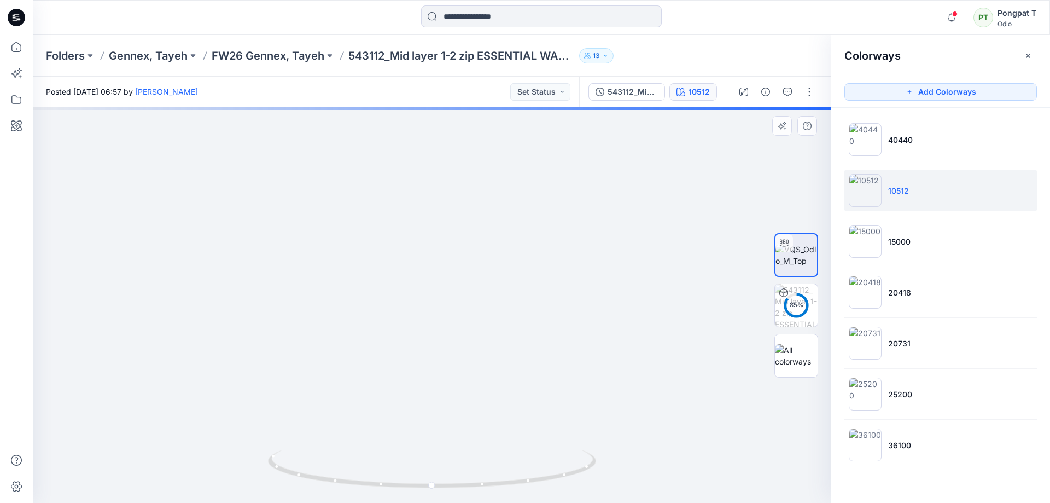
drag, startPoint x: 486, startPoint y: 364, endPoint x: 483, endPoint y: 426, distance: 62.5
click at [484, 439] on img at bounding box center [431, 78] width 1299 height 847
drag, startPoint x: 483, startPoint y: 409, endPoint x: 478, endPoint y: 456, distance: 47.4
click at [478, 468] on div at bounding box center [432, 305] width 799 height 396
drag, startPoint x: 525, startPoint y: 358, endPoint x: 522, endPoint y: 342, distance: 15.6
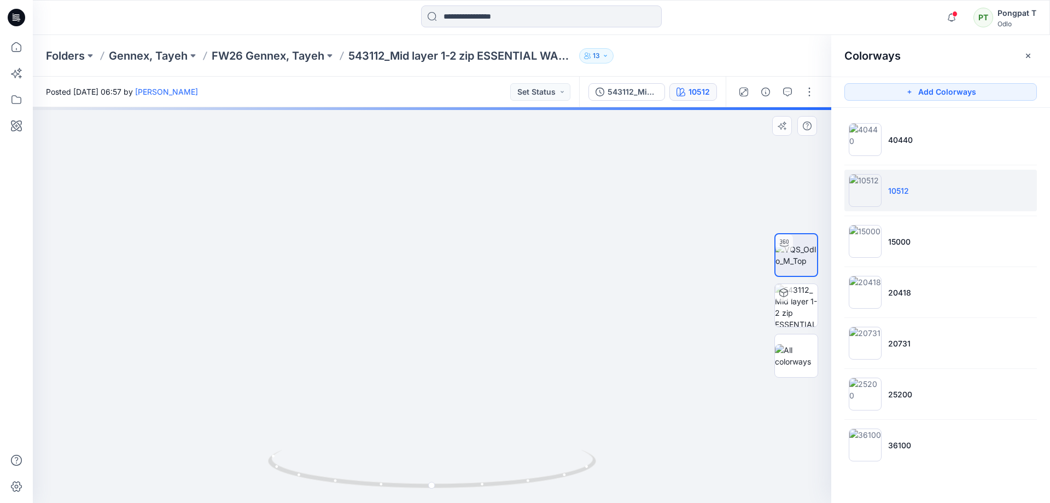
click at [522, 342] on img at bounding box center [411, 291] width 998 height 424
drag, startPoint x: 415, startPoint y: 319, endPoint x: 431, endPoint y: 307, distance: 20.4
click at [431, 307] on img at bounding box center [410, 275] width 1299 height 456
drag, startPoint x: 477, startPoint y: 254, endPoint x: 483, endPoint y: 256, distance: 6.4
click at [483, 256] on img at bounding box center [433, 220] width 1036 height 563
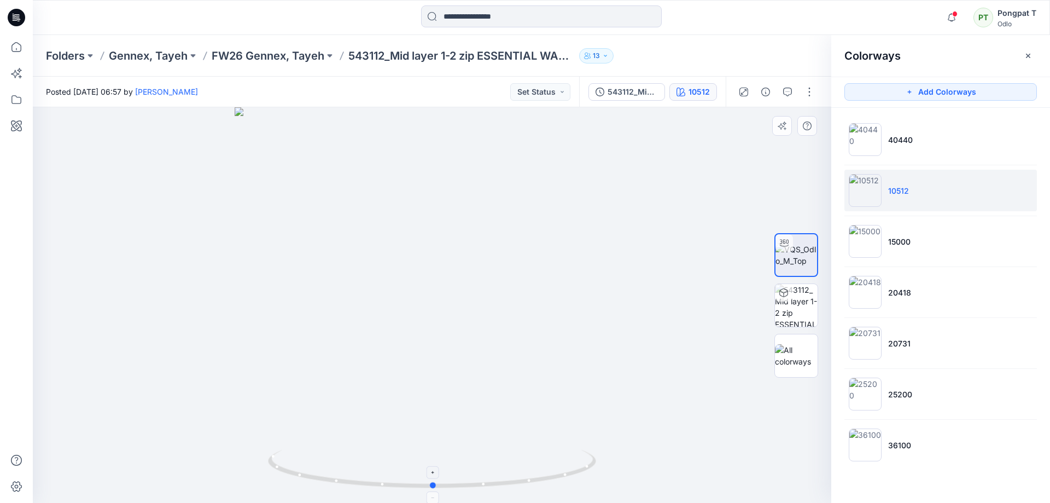
click at [508, 486] on icon at bounding box center [433, 470] width 331 height 41
drag, startPoint x: 449, startPoint y: 205, endPoint x: 476, endPoint y: 304, distance: 102.2
click at [443, 427] on img at bounding box center [424, 305] width 1149 height 396
drag, startPoint x: 484, startPoint y: 294, endPoint x: 488, endPoint y: 385, distance: 91.5
click at [488, 385] on img at bounding box center [431, 305] width 1149 height 396
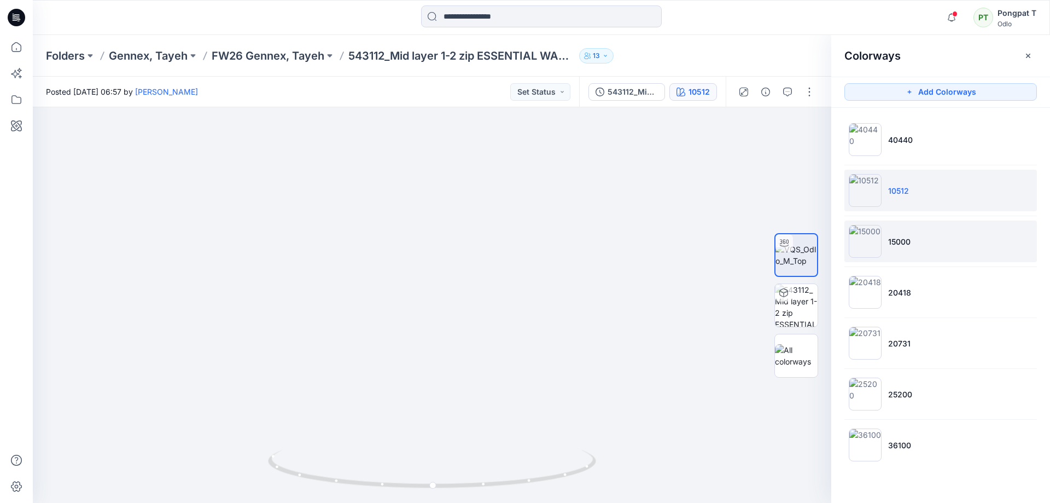
click at [911, 244] on p "15000" at bounding box center [899, 241] width 22 height 11
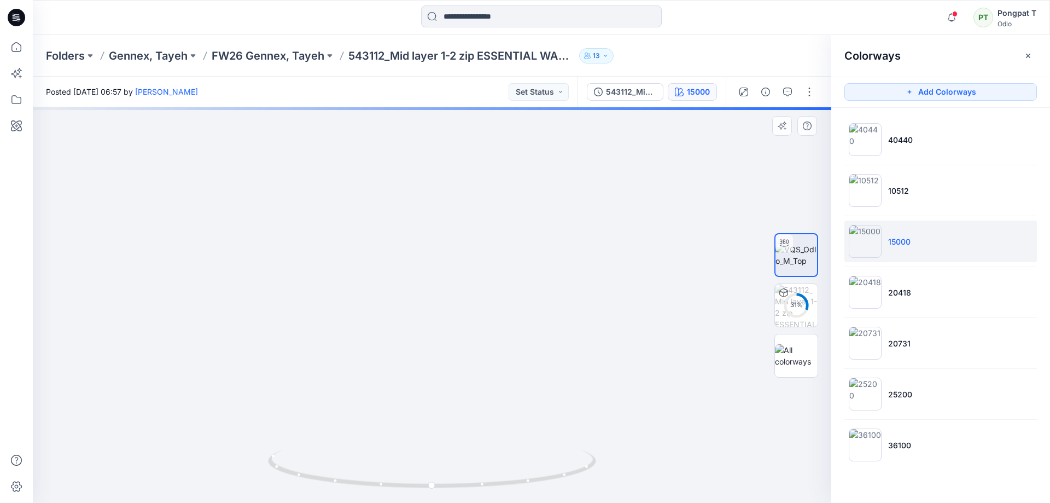
drag, startPoint x: 520, startPoint y: 178, endPoint x: 517, endPoint y: 501, distance: 322.2
click at [517, 501] on div at bounding box center [432, 305] width 799 height 396
drag, startPoint x: 506, startPoint y: 297, endPoint x: 513, endPoint y: 517, distance: 220.6
click at [513, 502] on html "Notifications YL Yen Le Thi commented on P1_REV-2_YPT View Style 16 hours ago […" at bounding box center [525, 251] width 1050 height 503
drag, startPoint x: 539, startPoint y: 306, endPoint x: 515, endPoint y: 443, distance: 138.3
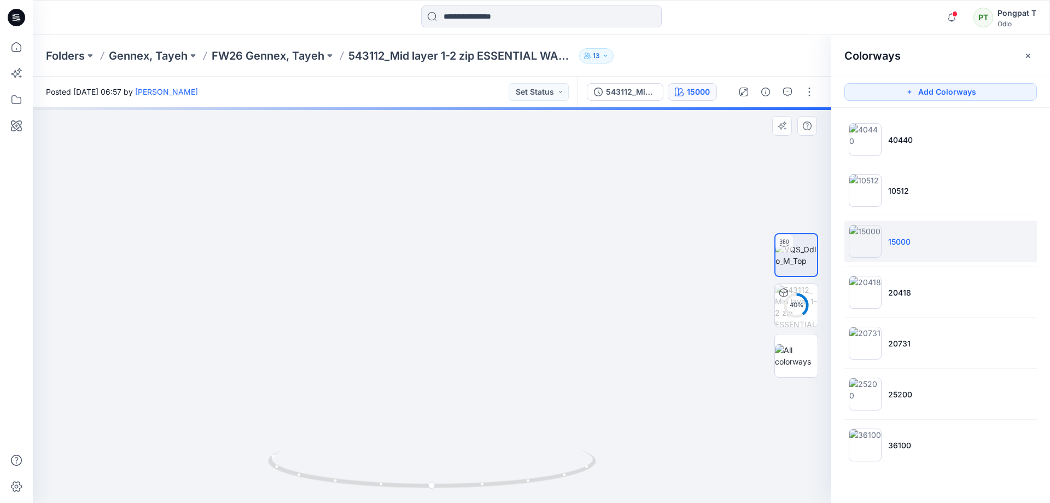
click at [515, 443] on img at bounding box center [410, 305] width 1601 height 396
drag, startPoint x: 522, startPoint y: 426, endPoint x: 525, endPoint y: 431, distance: 5.9
click at [525, 431] on img at bounding box center [426, 305] width 1299 height 396
drag, startPoint x: 524, startPoint y: 489, endPoint x: 402, endPoint y: 474, distance: 123.4
click at [402, 474] on icon at bounding box center [433, 470] width 331 height 41
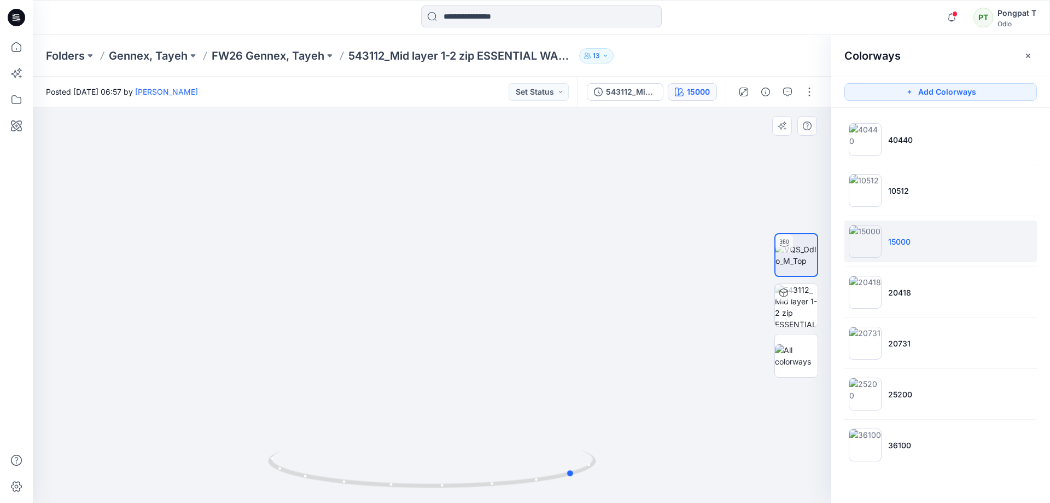
drag, startPoint x: 520, startPoint y: 485, endPoint x: 470, endPoint y: 496, distance: 50.9
click at [470, 496] on div at bounding box center [432, 475] width 328 height 55
drag, startPoint x: 405, startPoint y: 323, endPoint x: 426, endPoint y: 178, distance: 146.4
click at [425, 88] on div "Posted [DATE] 06:57 by [PERSON_NAME] Set Status 543112_Mid layer 1-2 zip ESSENT…" at bounding box center [542, 290] width 1018 height 426
drag, startPoint x: 434, startPoint y: 100, endPoint x: 416, endPoint y: 340, distance: 240.3
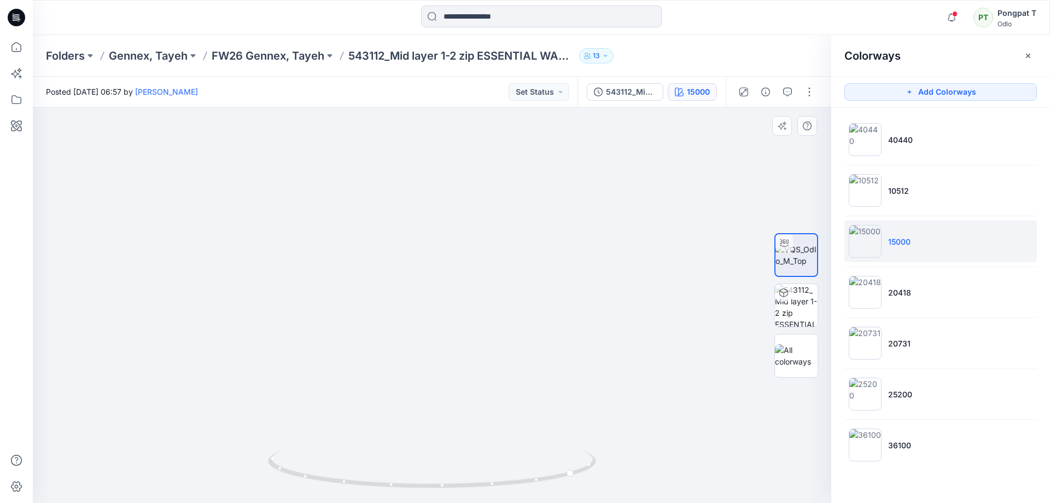
click at [432, 85] on div "Posted [DATE] 06:57 by [PERSON_NAME] Set Status 543112_Mid layer 1-2 zip ESSENT…" at bounding box center [542, 290] width 1018 height 426
drag, startPoint x: 439, startPoint y: 299, endPoint x: 436, endPoint y: 147, distance: 152.7
click at [436, 147] on img at bounding box center [432, 154] width 697 height 697
drag, startPoint x: 527, startPoint y: 483, endPoint x: 411, endPoint y: 494, distance: 115.9
click at [411, 494] on div at bounding box center [432, 475] width 328 height 55
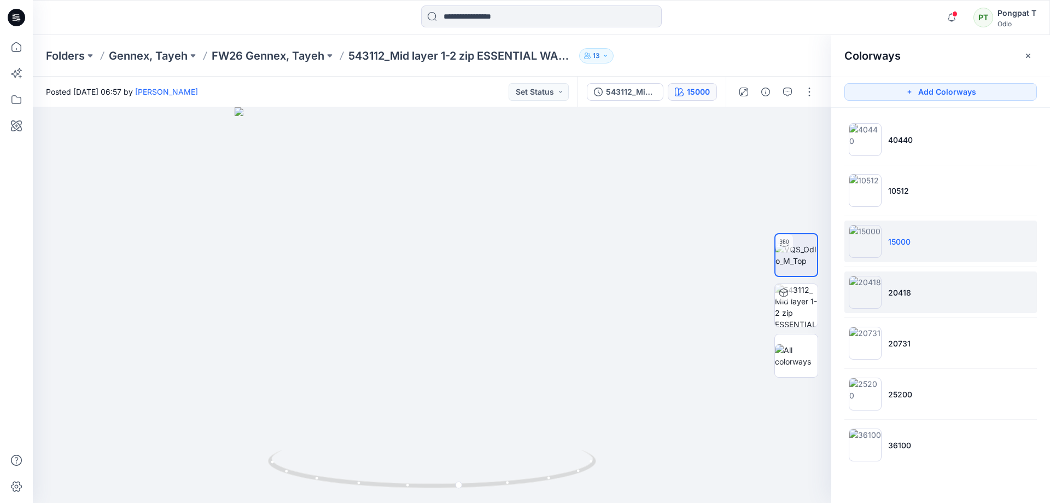
click at [899, 291] on p "20418" at bounding box center [899, 292] width 23 height 11
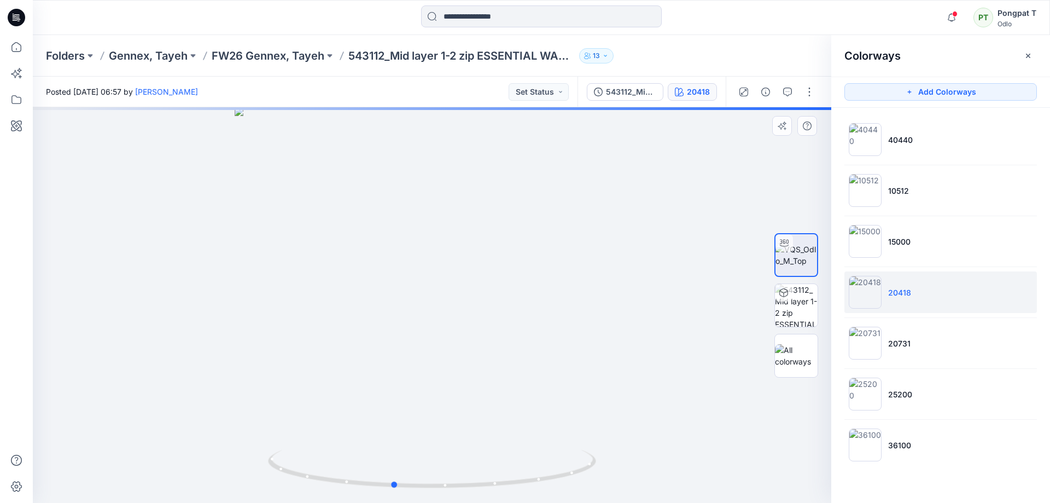
drag, startPoint x: 501, startPoint y: 484, endPoint x: 790, endPoint y: 440, distance: 292.7
click at [790, 440] on div "20418 All Materials By Piece Select All artwork LPR-16058_New_Odlo_logo_HT_48x1…" at bounding box center [432, 305] width 799 height 396
drag, startPoint x: 434, startPoint y: 487, endPoint x: 615, endPoint y: 472, distance: 182.3
click at [615, 472] on div at bounding box center [432, 305] width 799 height 396
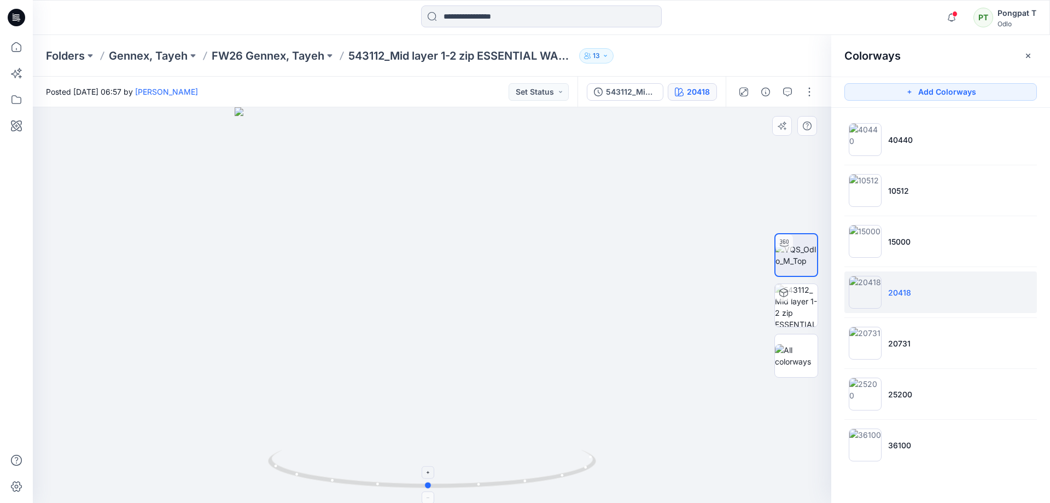
drag, startPoint x: 572, startPoint y: 475, endPoint x: 425, endPoint y: 490, distance: 147.3
click at [425, 490] on icon at bounding box center [433, 470] width 331 height 41
click at [487, 489] on icon at bounding box center [433, 470] width 331 height 41
click at [927, 345] on li "20731" at bounding box center [941, 343] width 193 height 42
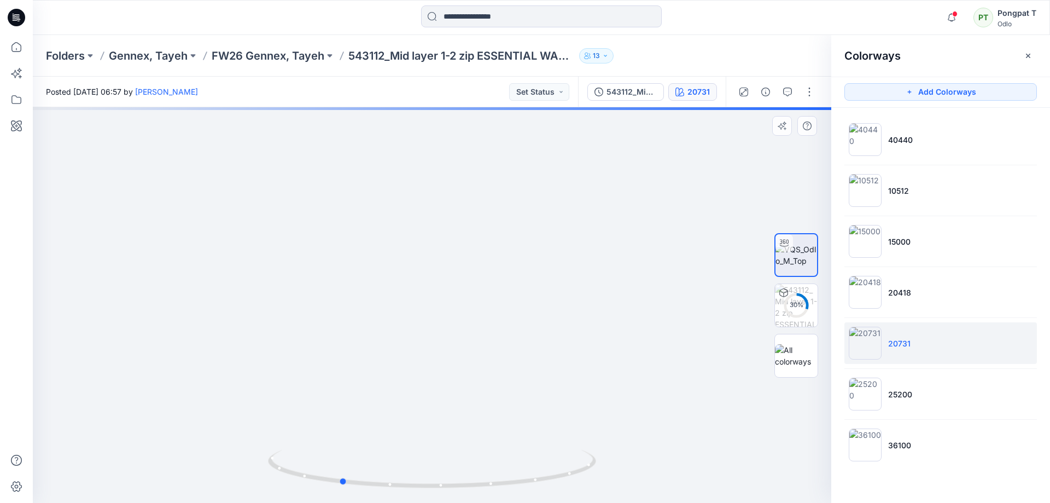
drag, startPoint x: 501, startPoint y: 488, endPoint x: 409, endPoint y: 496, distance: 92.3
click at [409, 496] on div at bounding box center [432, 475] width 328 height 55
drag, startPoint x: 441, startPoint y: 487, endPoint x: 548, endPoint y: 483, distance: 106.2
click at [548, 483] on icon at bounding box center [433, 470] width 331 height 41
drag, startPoint x: 473, startPoint y: 185, endPoint x: 474, endPoint y: 306, distance: 121.5
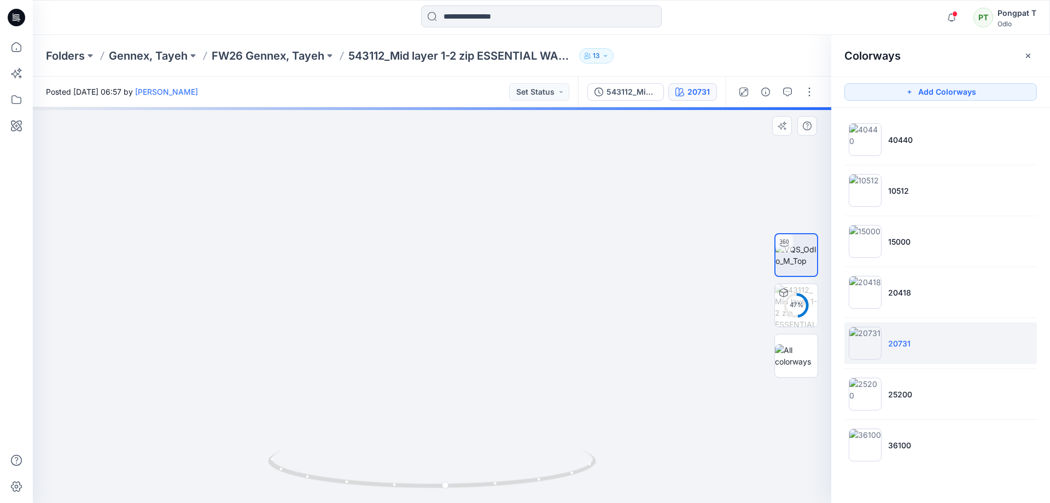
click at [475, 456] on div at bounding box center [432, 305] width 799 height 396
drag, startPoint x: 474, startPoint y: 251, endPoint x: 478, endPoint y: 413, distance: 162.5
click at [478, 413] on img at bounding box center [439, 305] width 998 height 396
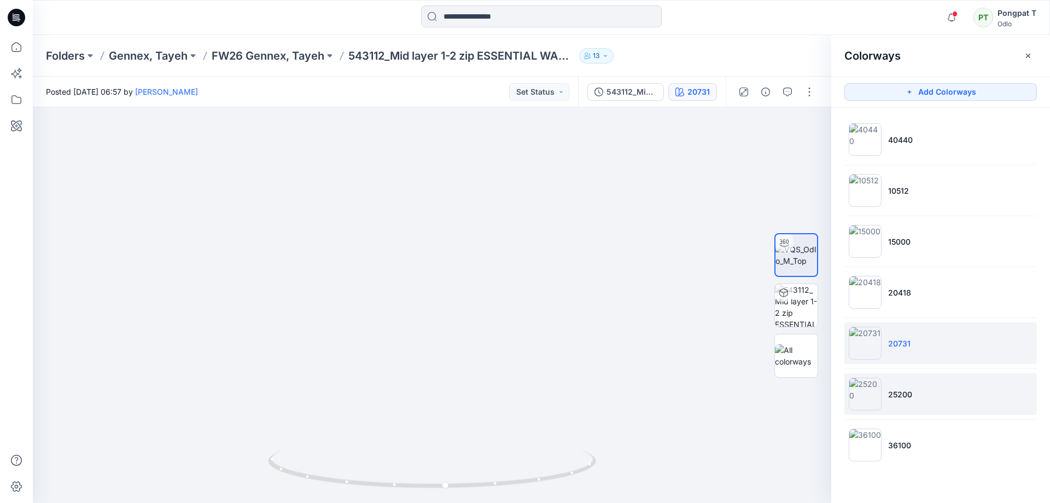
click at [906, 391] on p "25200" at bounding box center [900, 393] width 24 height 11
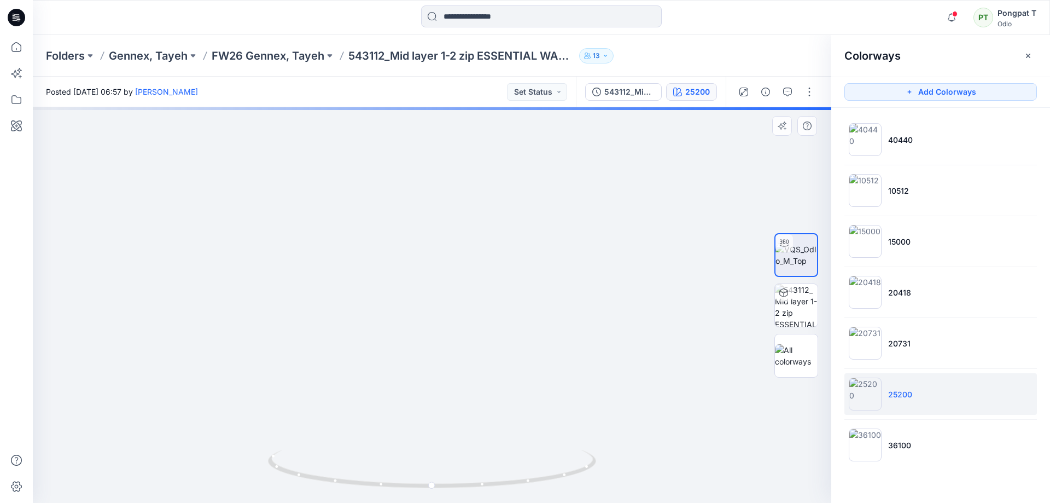
drag, startPoint x: 525, startPoint y: 191, endPoint x: 527, endPoint y: 295, distance: 103.4
click at [517, 382] on img at bounding box center [422, 113] width 1450 height 780
drag, startPoint x: 536, startPoint y: 340, endPoint x: 552, endPoint y: 373, distance: 36.7
click at [552, 373] on div at bounding box center [432, 305] width 799 height 396
drag, startPoint x: 508, startPoint y: 411, endPoint x: 527, endPoint y: 261, distance: 151.1
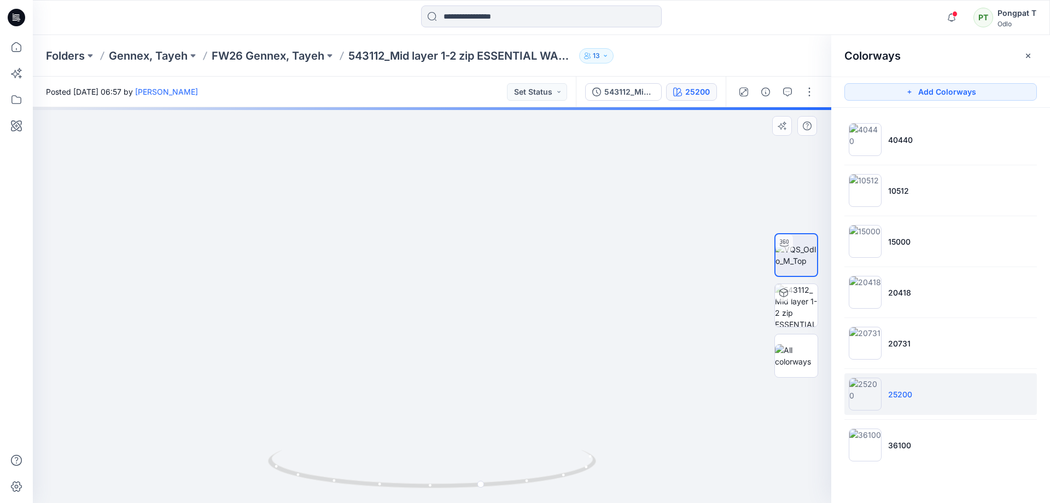
click at [519, 449] on div at bounding box center [432, 305] width 799 height 396
drag, startPoint x: 518, startPoint y: 238, endPoint x: 520, endPoint y: 418, distance: 180.0
click at [513, 456] on div at bounding box center [432, 305] width 799 height 396
drag, startPoint x: 550, startPoint y: 478, endPoint x: 371, endPoint y: 494, distance: 179.6
click at [371, 494] on div at bounding box center [432, 475] width 328 height 55
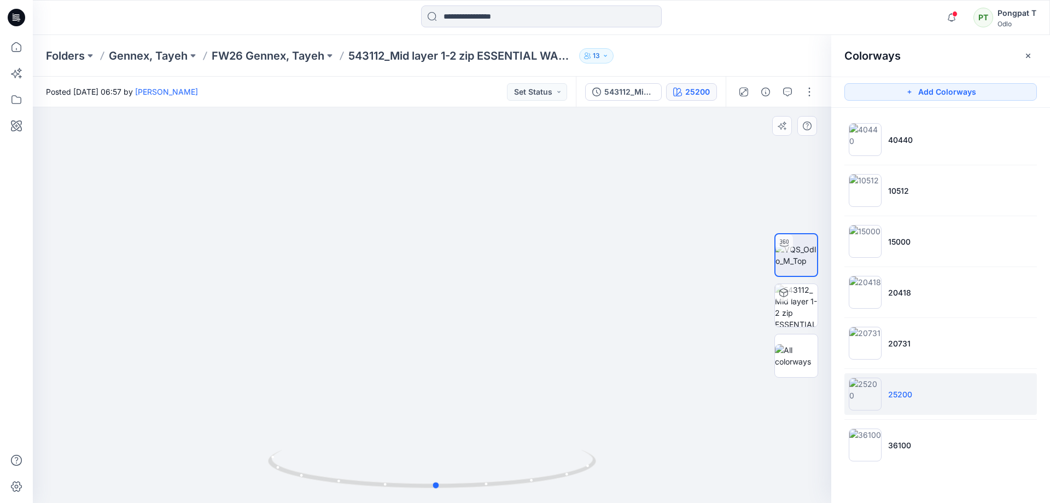
drag, startPoint x: 490, startPoint y: 486, endPoint x: 484, endPoint y: 336, distance: 150.0
click at [617, 468] on div at bounding box center [432, 305] width 799 height 396
drag, startPoint x: 528, startPoint y: 386, endPoint x: 508, endPoint y: 341, distance: 48.9
click at [508, 341] on img at bounding box center [411, 283] width 1149 height 440
drag, startPoint x: 508, startPoint y: 385, endPoint x: 509, endPoint y: 225, distance: 159.7
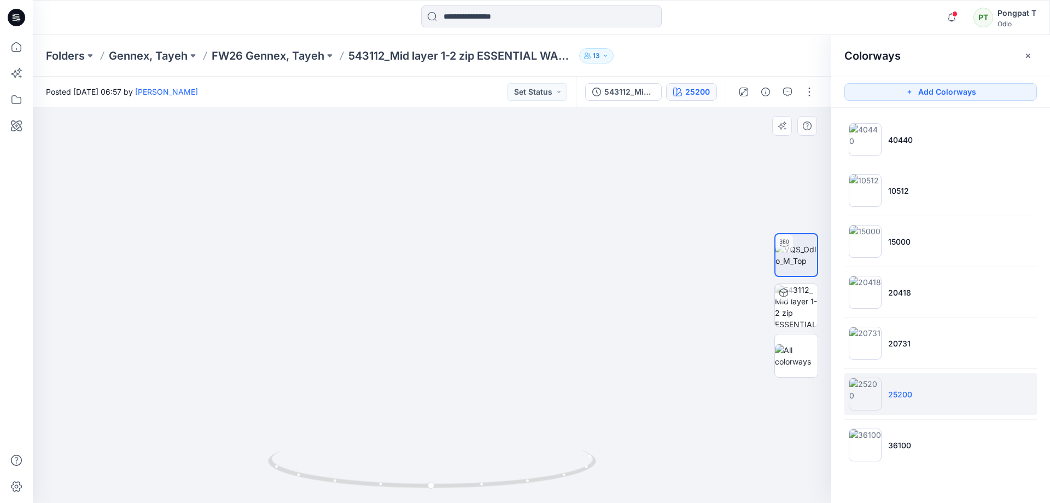
click at [505, 245] on img at bounding box center [411, 283] width 1149 height 440
drag, startPoint x: 504, startPoint y: 342, endPoint x: 499, endPoint y: 208, distance: 134.1
click at [499, 212] on img at bounding box center [407, 208] width 1149 height 590
drag, startPoint x: 525, startPoint y: 348, endPoint x: 508, endPoint y: 110, distance: 238.5
click at [508, 114] on img at bounding box center [402, 143] width 1149 height 720
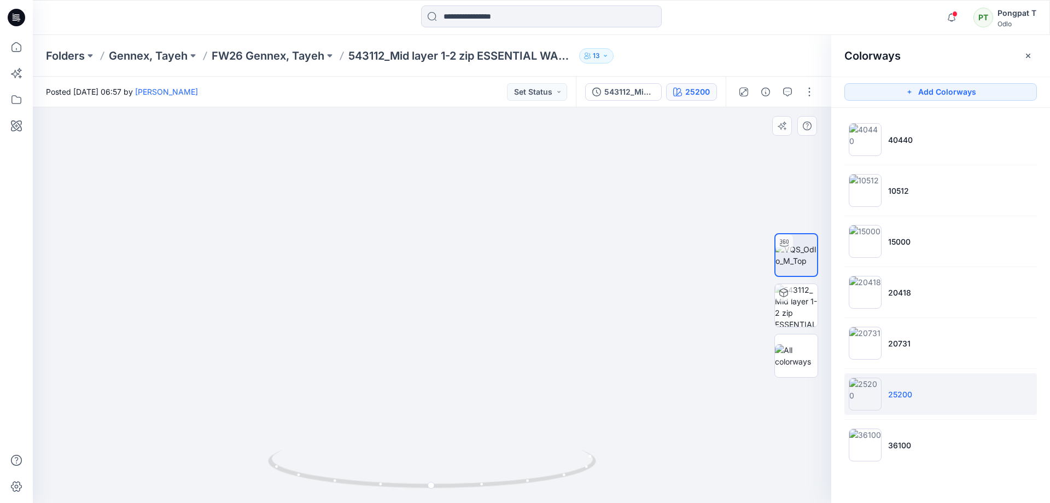
drag, startPoint x: 515, startPoint y: 259, endPoint x: 511, endPoint y: 138, distance: 121.5
drag, startPoint x: 533, startPoint y: 213, endPoint x: 550, endPoint y: 427, distance: 214.6
click at [484, 411] on img at bounding box center [392, 46] width 1149 height 914
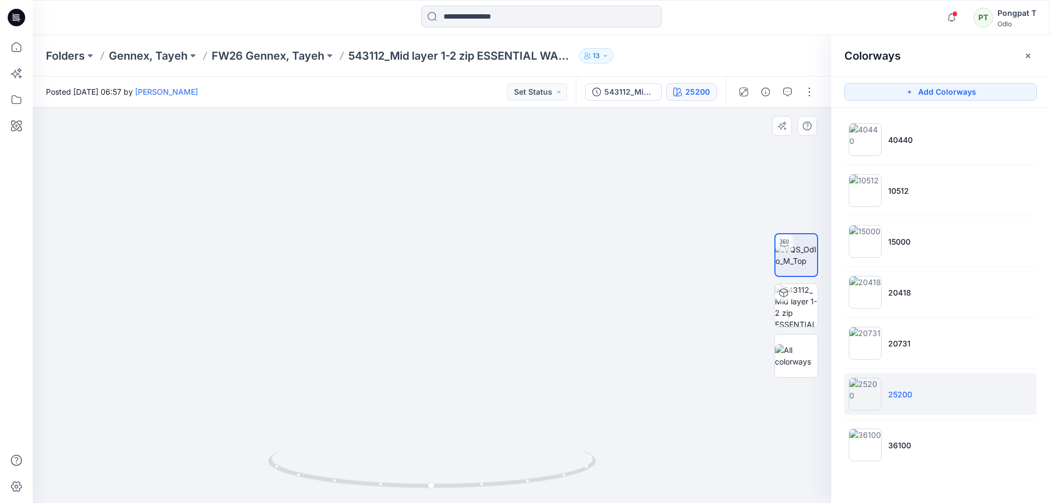
drag, startPoint x: 478, startPoint y: 342, endPoint x: 457, endPoint y: 284, distance: 61.6
click at [477, 461] on div at bounding box center [432, 305] width 799 height 396
drag, startPoint x: 469, startPoint y: 351, endPoint x: 499, endPoint y: 437, distance: 91.3
click at [499, 437] on img at bounding box center [425, 305] width 1149 height 396
click at [918, 442] on li "36100" at bounding box center [941, 445] width 193 height 42
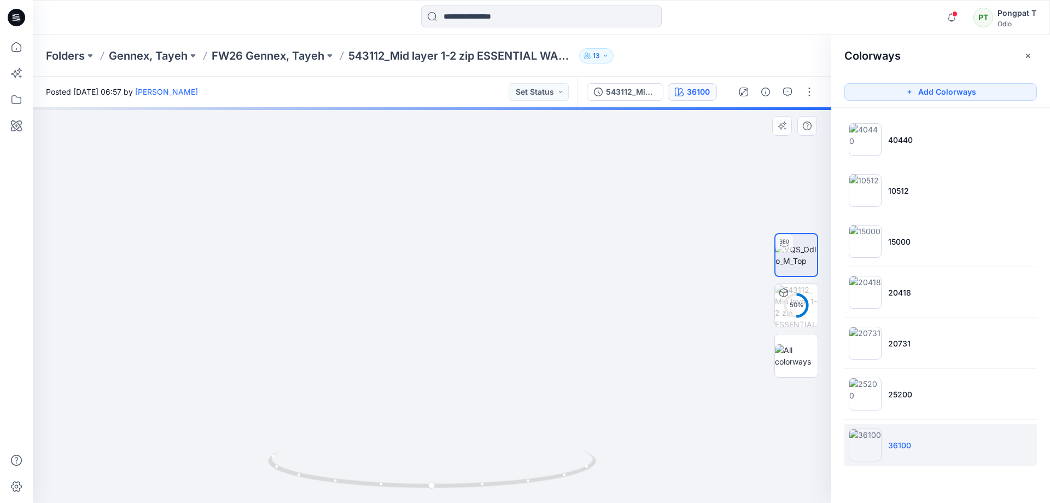
drag, startPoint x: 515, startPoint y: 387, endPoint x: 531, endPoint y: 448, distance: 62.8
click at [531, 448] on div at bounding box center [432, 305] width 799 height 396
drag, startPoint x: 521, startPoint y: 258, endPoint x: 523, endPoint y: 413, distance: 154.8
click at [523, 413] on img at bounding box center [476, 305] width 998 height 396
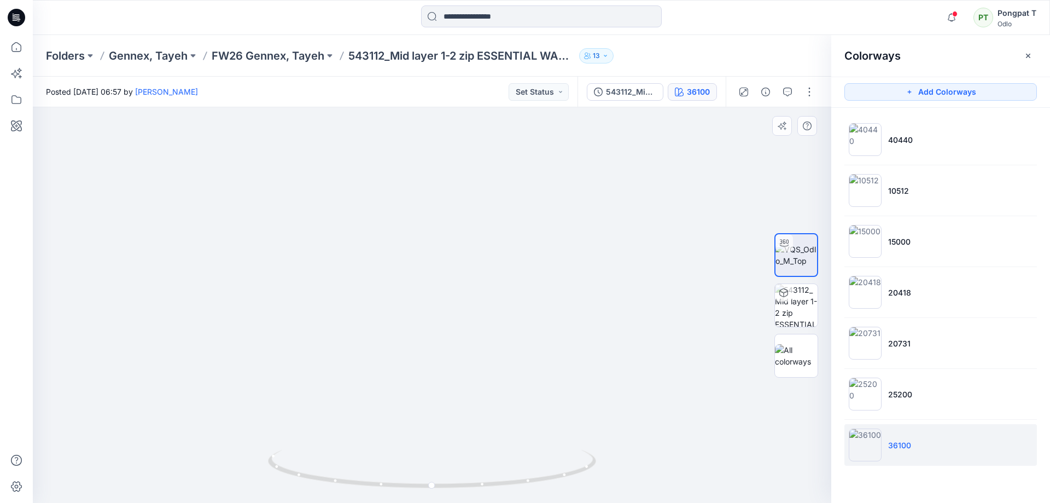
drag, startPoint x: 700, startPoint y: 434, endPoint x: 660, endPoint y: 392, distance: 57.7
click at [660, 392] on img at bounding box center [393, 276] width 1187 height 452
drag, startPoint x: 576, startPoint y: 470, endPoint x: 473, endPoint y: 498, distance: 105.9
click at [473, 498] on div at bounding box center [432, 475] width 328 height 55
drag, startPoint x: 503, startPoint y: 248, endPoint x: 470, endPoint y: 373, distance: 128.4
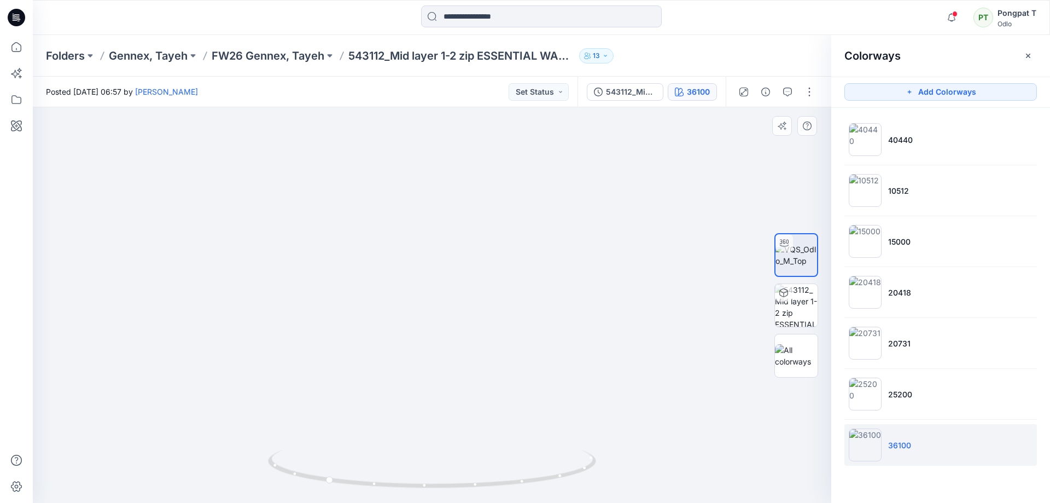
click at [470, 373] on img at bounding box center [399, 305] width 1337 height 396
drag, startPoint x: 535, startPoint y: 483, endPoint x: 359, endPoint y: 480, distance: 176.2
click at [359, 480] on icon at bounding box center [433, 470] width 331 height 41
click at [264, 59] on p "FW26 Gennex, Tayeh" at bounding box center [268, 55] width 113 height 15
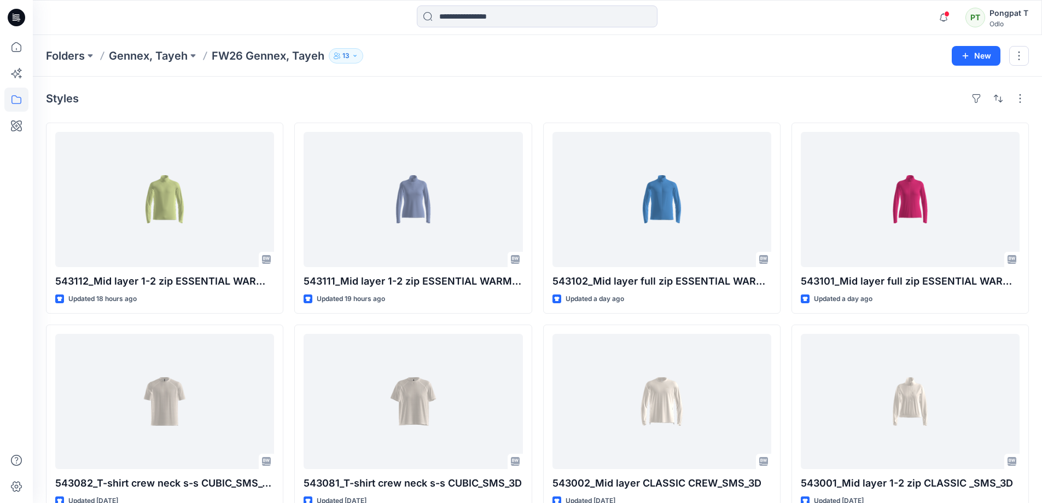
click at [264, 92] on div "Styles" at bounding box center [537, 99] width 983 height 18
click at [268, 97] on div "Styles" at bounding box center [537, 99] width 983 height 18
click at [421, 103] on div "Styles" at bounding box center [537, 99] width 983 height 18
click at [513, 97] on div "Styles" at bounding box center [537, 99] width 983 height 18
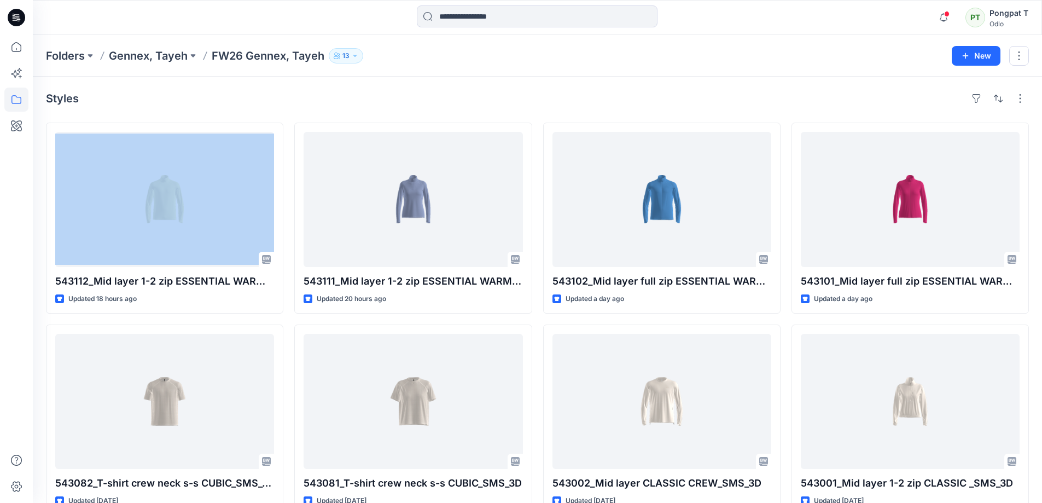
click at [513, 97] on div "Styles" at bounding box center [537, 99] width 983 height 18
click at [944, 14] on icon "button" at bounding box center [944, 13] width 2 height 1
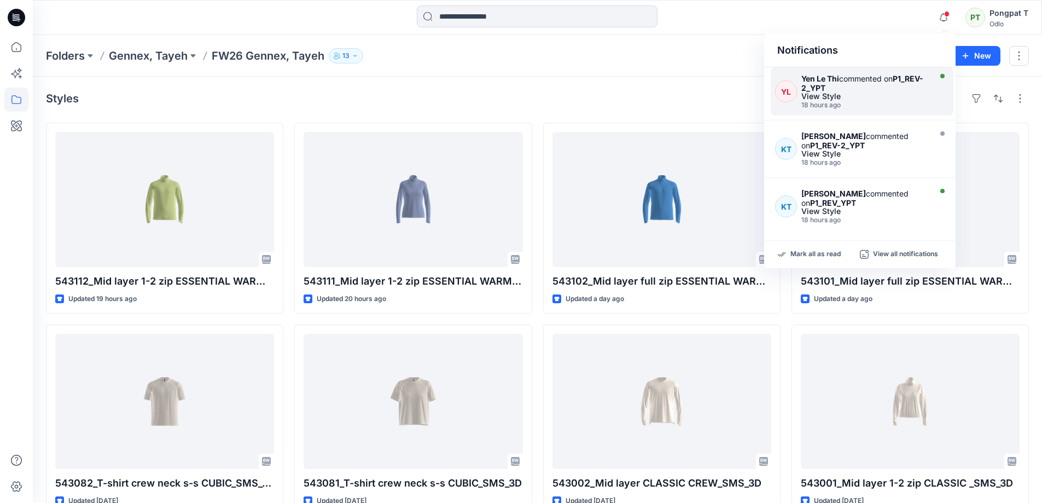
click at [833, 100] on div "View Style" at bounding box center [864, 96] width 127 height 8
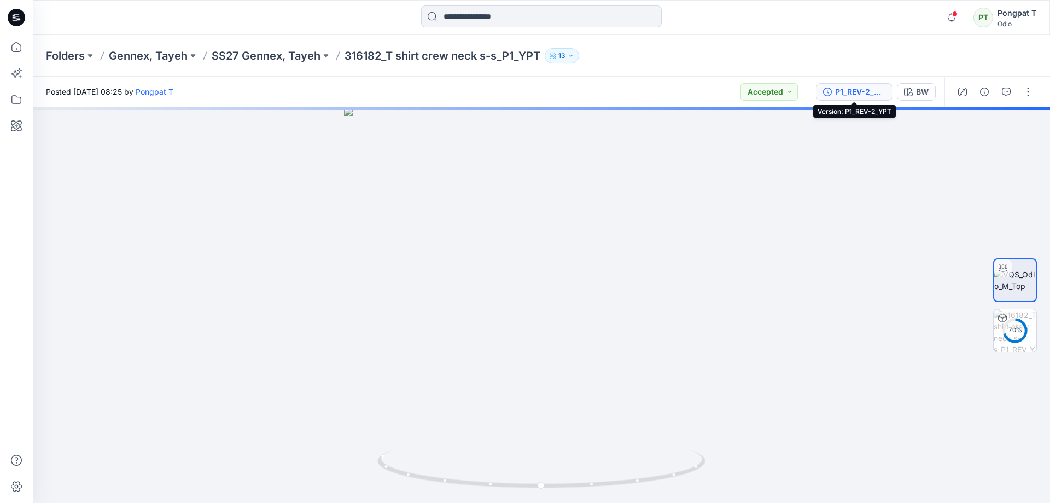
click at [861, 93] on div "P1_REV-2_YPT" at bounding box center [860, 92] width 50 height 12
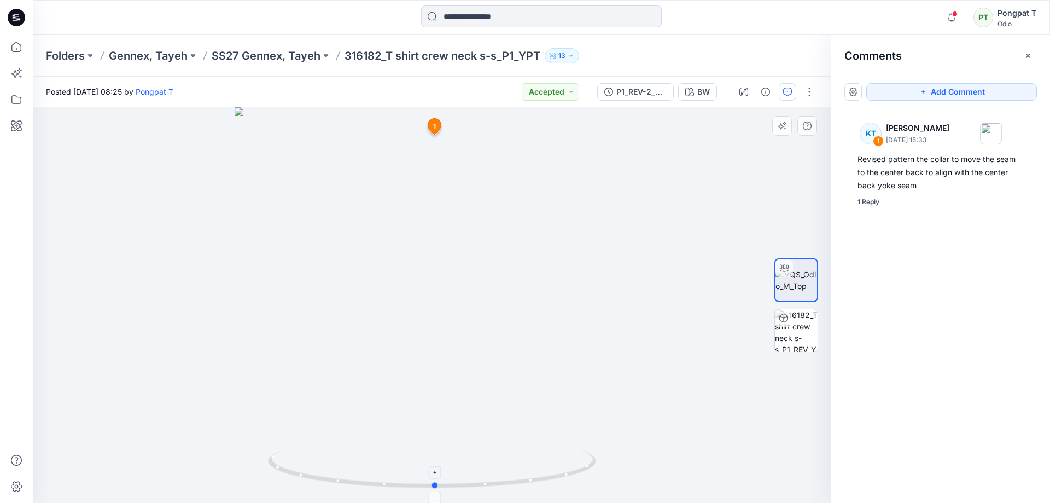
drag, startPoint x: 566, startPoint y: 474, endPoint x: 572, endPoint y: 490, distance: 17.0
click at [572, 490] on icon at bounding box center [433, 470] width 331 height 41
click at [745, 462] on div at bounding box center [432, 305] width 799 height 396
click at [804, 326] on img at bounding box center [796, 330] width 43 height 43
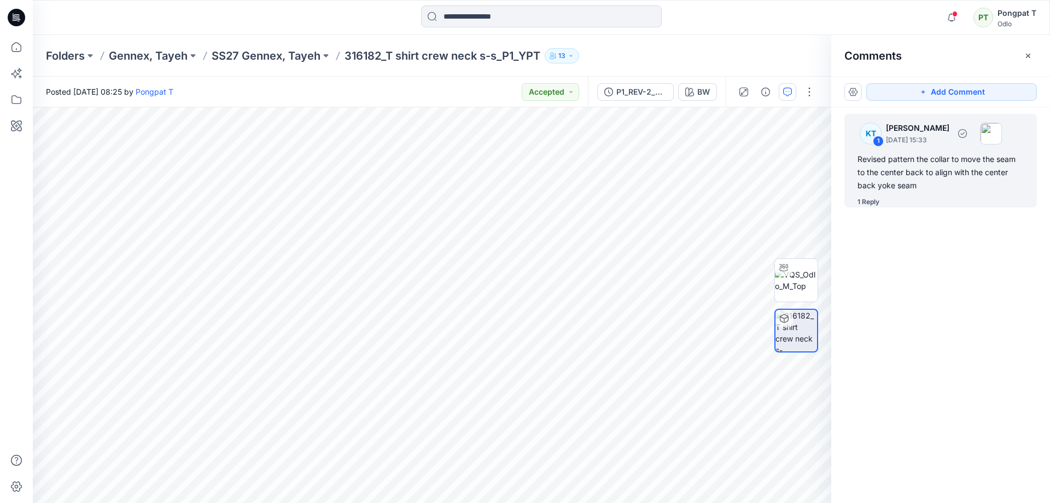
click at [919, 167] on div "Revised pattern the collar to move the seam to the center back to align with th…" at bounding box center [941, 172] width 166 height 39
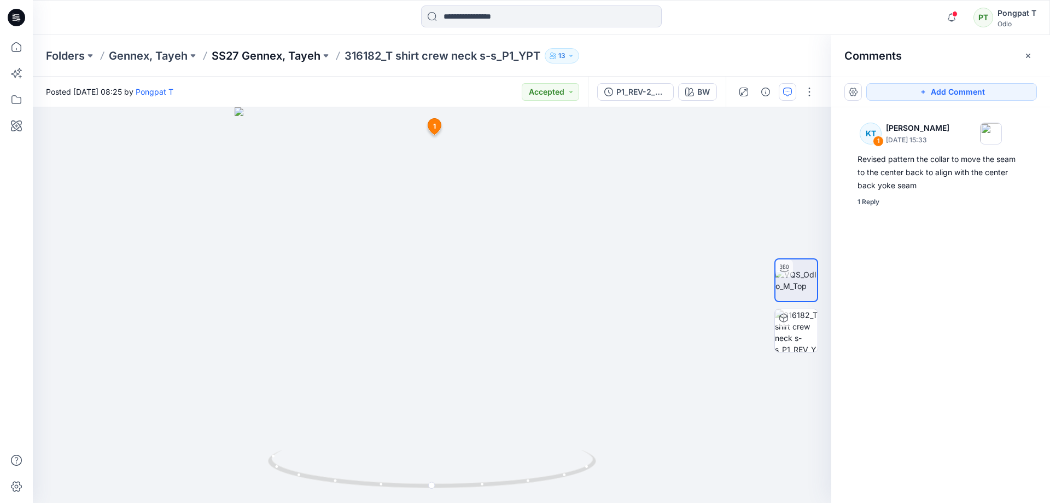
click at [271, 49] on p "SS27 Gennex, Tayeh" at bounding box center [266, 55] width 109 height 15
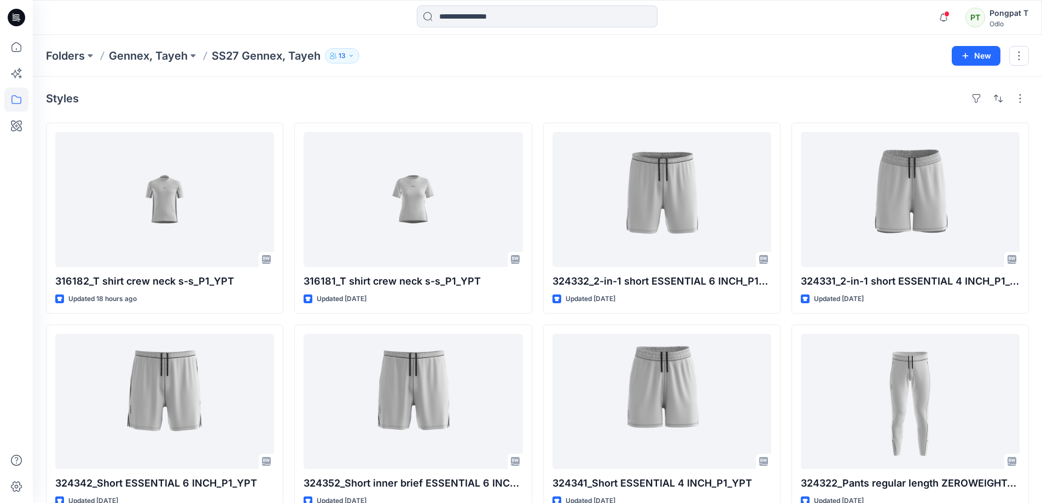
click at [192, 109] on div "Styles 316182_T shirt crew neck s-s_P1_YPT Updated 18 hours ago 324342_Short ES…" at bounding box center [537, 424] width 1009 height 694
click at [466, 98] on div "Styles" at bounding box center [537, 99] width 983 height 18
click at [444, 104] on div "Styles" at bounding box center [537, 99] width 983 height 18
click at [946, 21] on icon "button" at bounding box center [943, 18] width 21 height 22
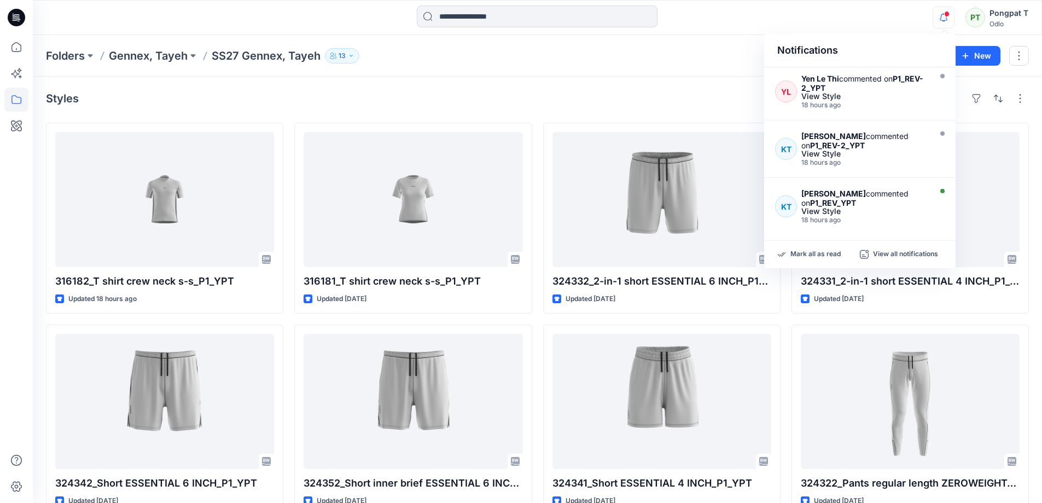
click at [358, 94] on div "Styles" at bounding box center [537, 99] width 983 height 18
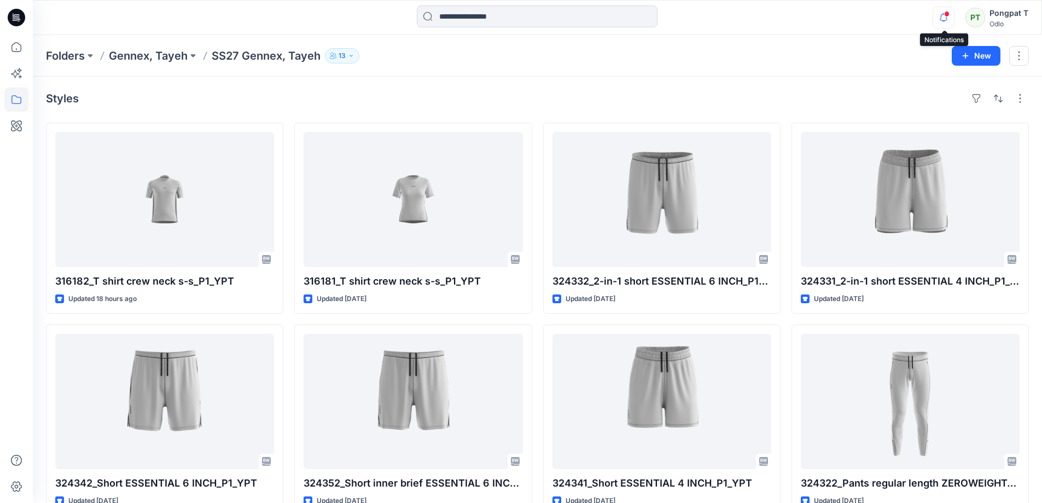
click at [949, 19] on icon "button" at bounding box center [943, 18] width 21 height 22
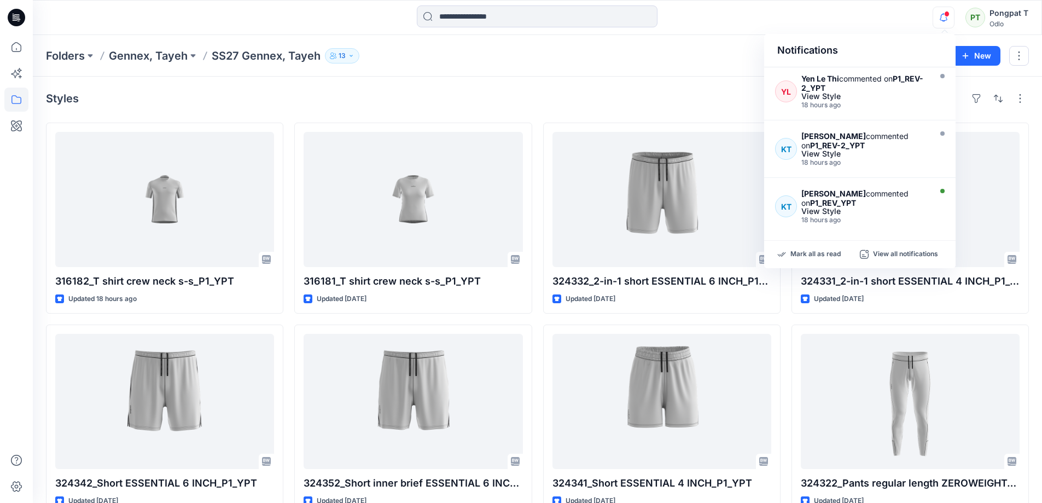
click at [393, 96] on div "Styles" at bounding box center [537, 99] width 983 height 18
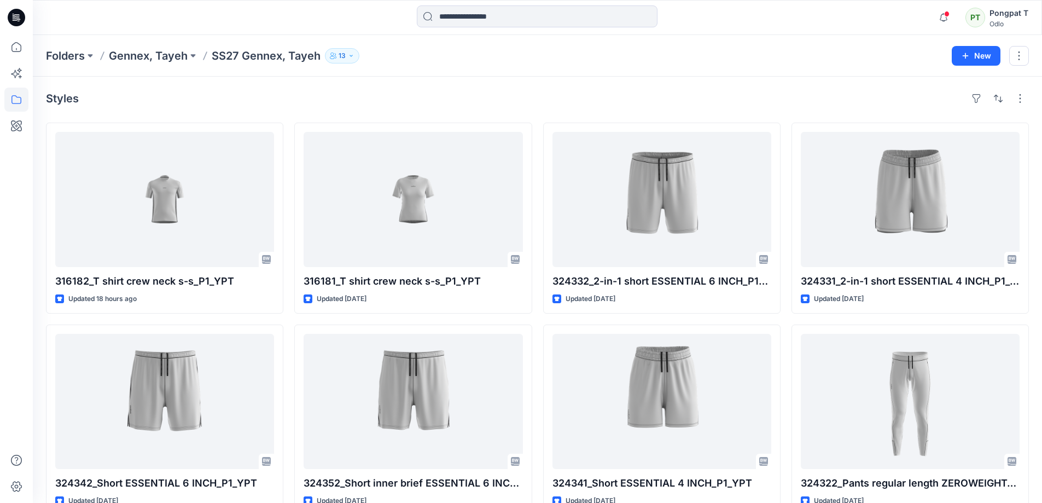
click at [403, 96] on div "Styles" at bounding box center [537, 99] width 983 height 18
